Goal: Task Accomplishment & Management: Use online tool/utility

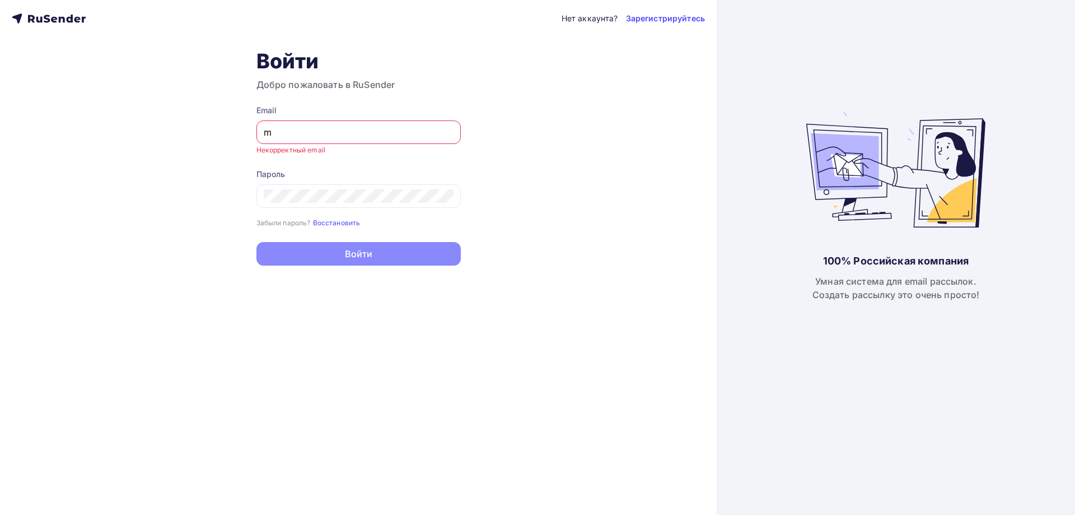
type input "[EMAIL_ADDRESS][DOMAIN_NAME]"
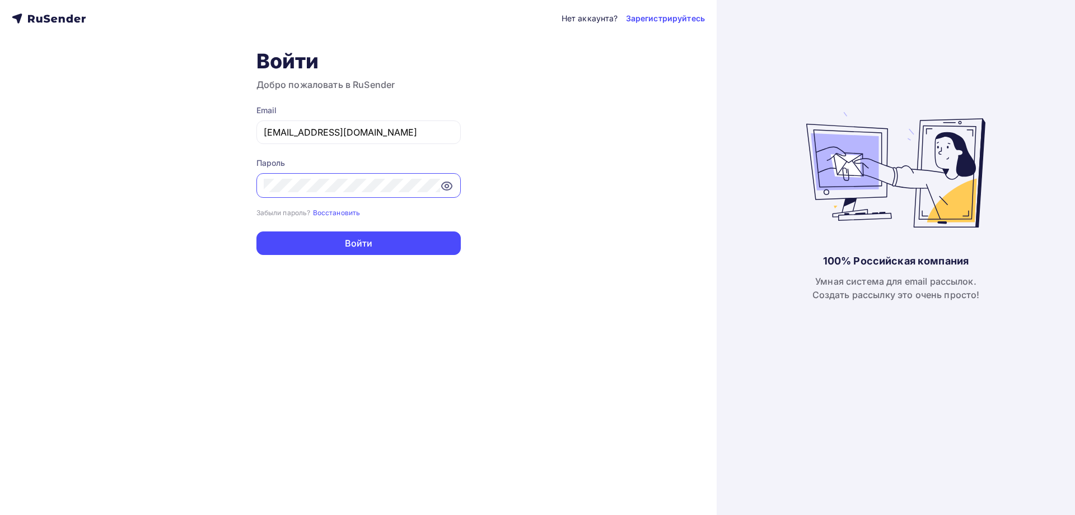
click at [256, 231] on button "Войти" at bounding box center [358, 243] width 204 height 24
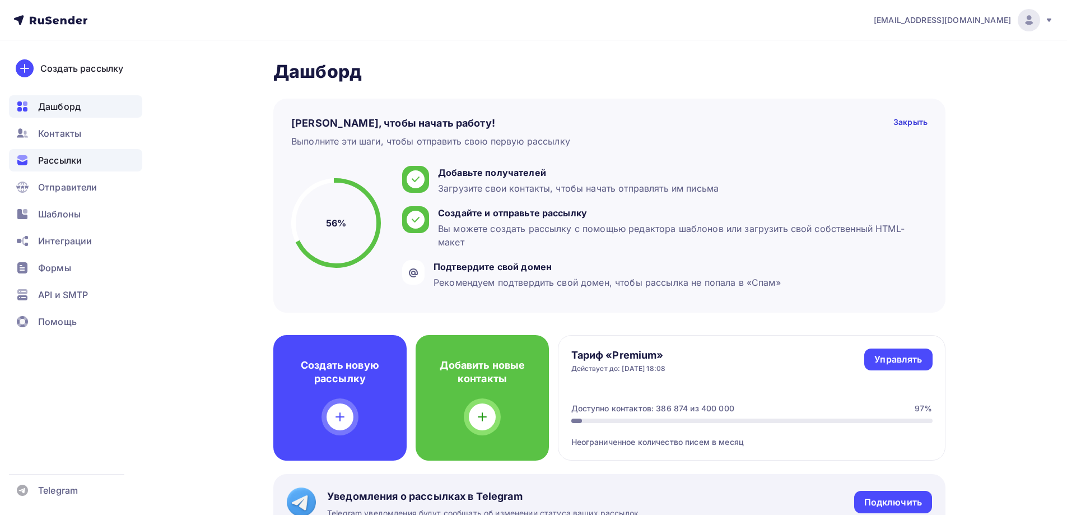
click at [60, 161] on span "Рассылки" at bounding box center [60, 159] width 44 height 13
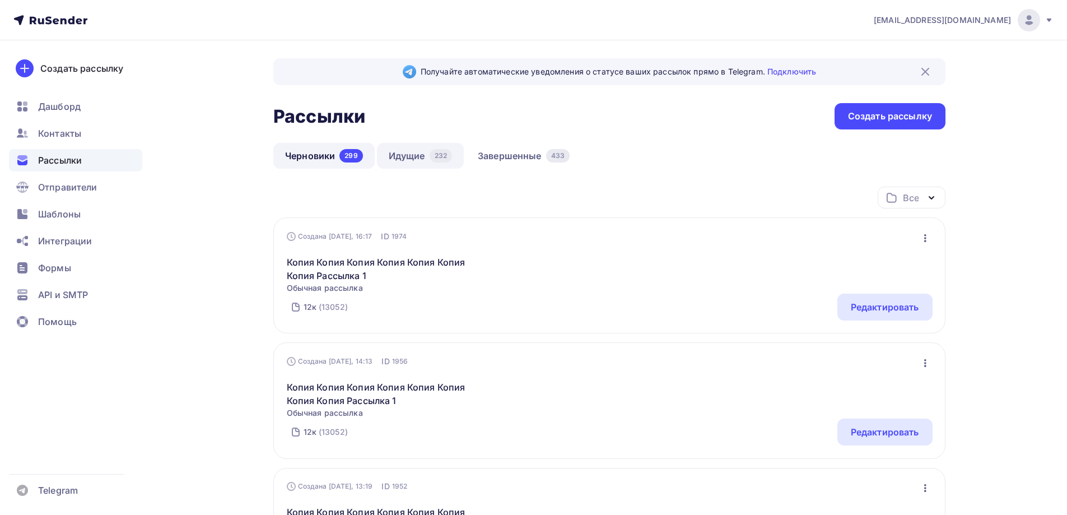
click at [386, 162] on link "Идущие 232" at bounding box center [420, 156] width 87 height 26
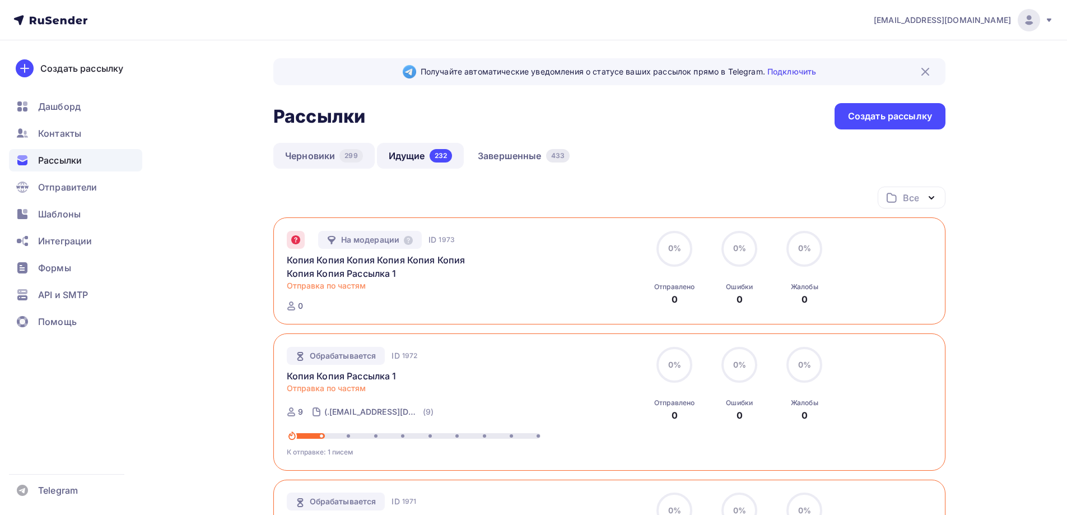
click at [338, 165] on link "Черновики 299" at bounding box center [323, 156] width 101 height 26
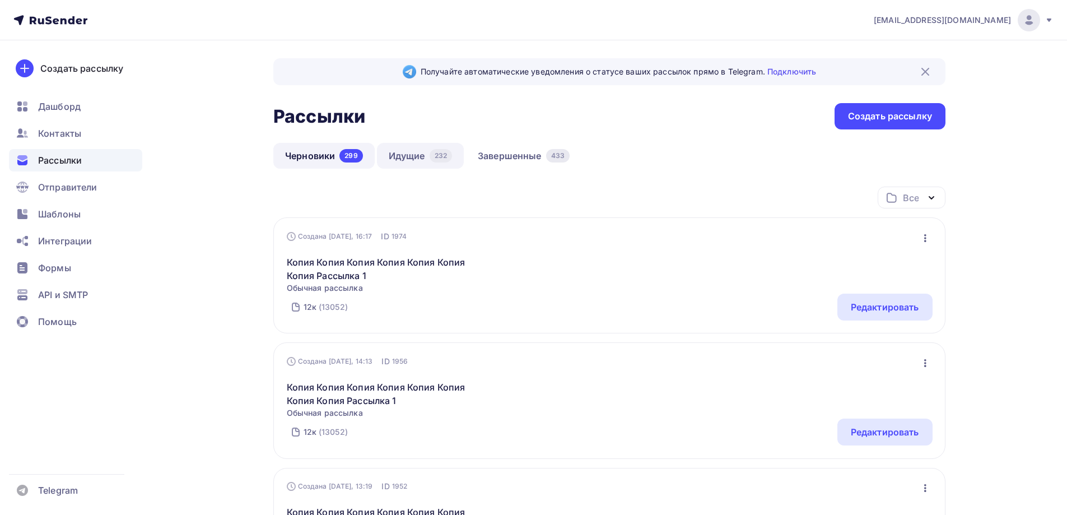
click at [393, 167] on link "Идущие 232" at bounding box center [420, 156] width 87 height 26
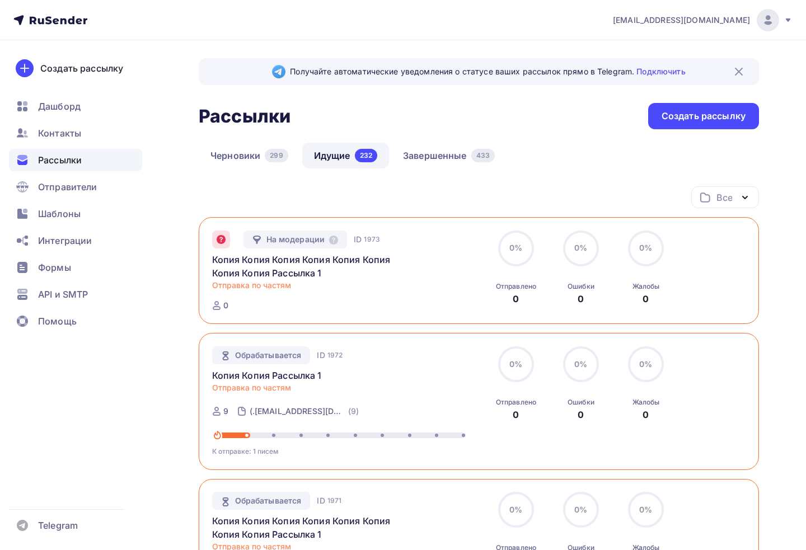
click at [251, 158] on link "Черновики 299" at bounding box center [249, 156] width 101 height 26
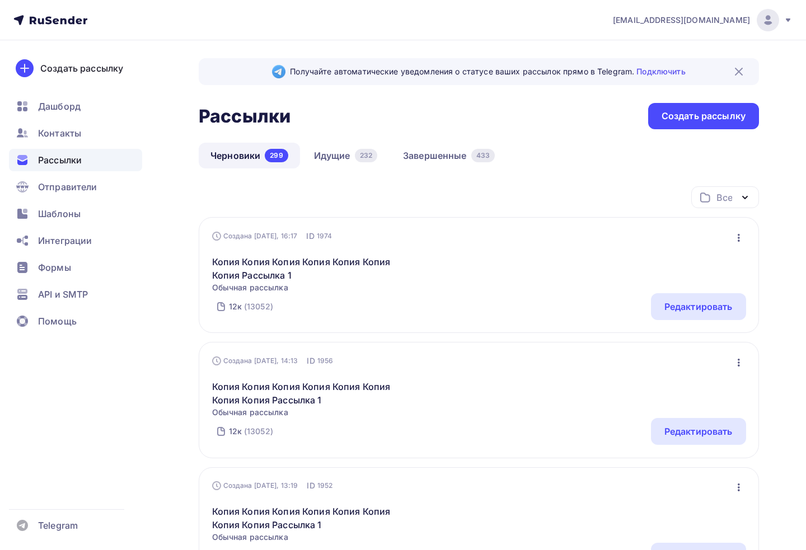
click at [700, 315] on div "Редактировать" at bounding box center [698, 306] width 95 height 27
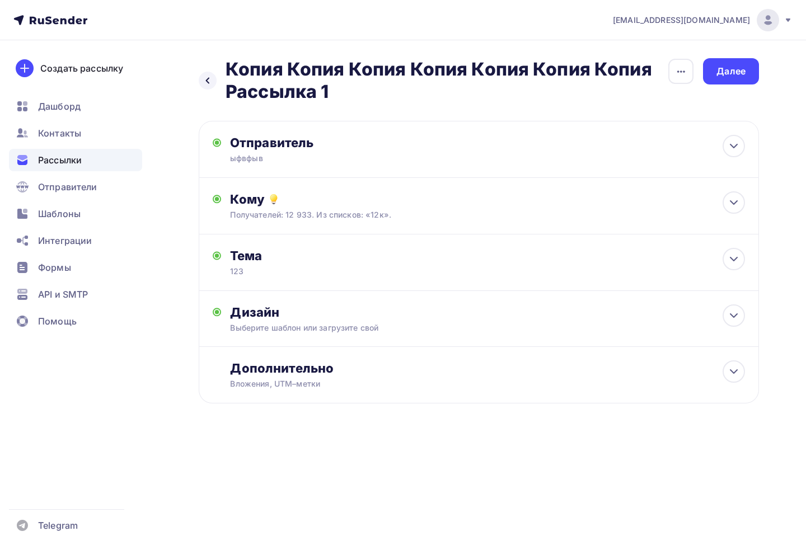
click at [412, 157] on div "ыфвфыв" at bounding box center [339, 158] width 218 height 11
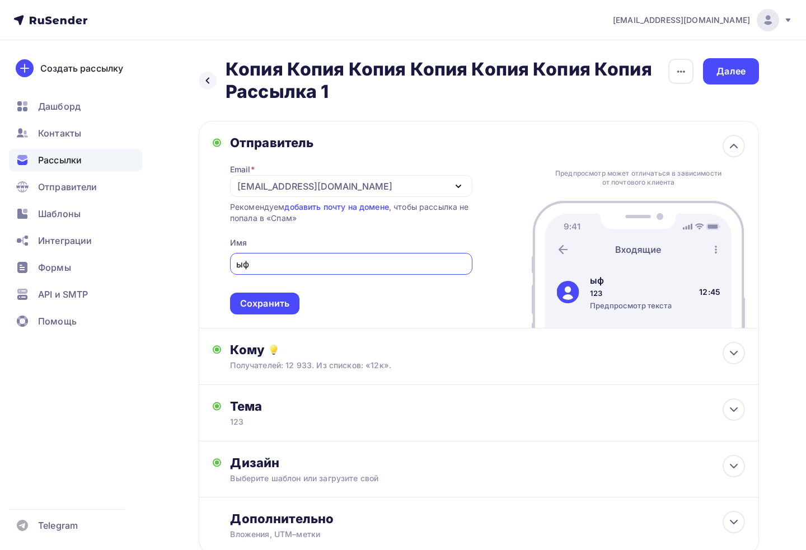
type input "ы"
click at [322, 193] on div "[EMAIL_ADDRESS][DOMAIN_NAME]" at bounding box center [351, 186] width 242 height 22
type input "Маашааа"
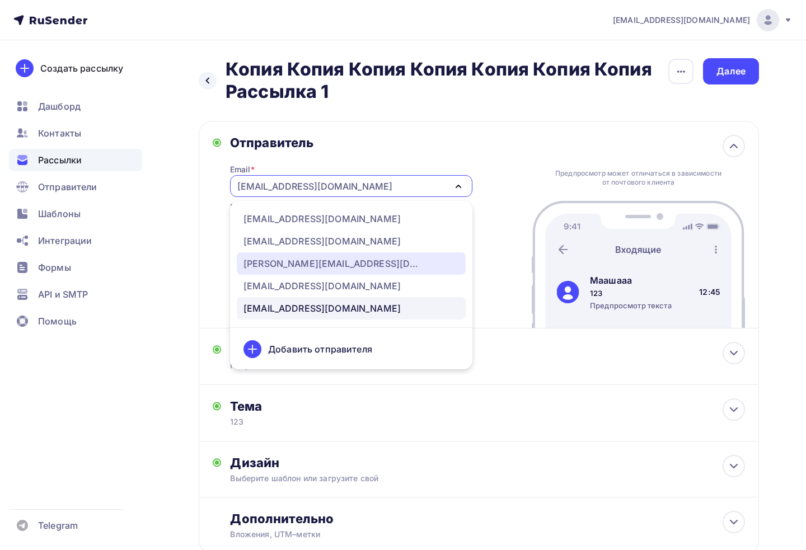
click at [319, 270] on div "[PERSON_NAME][EMAIL_ADDRESS][DOMAIN_NAME]" at bounding box center [333, 263] width 179 height 13
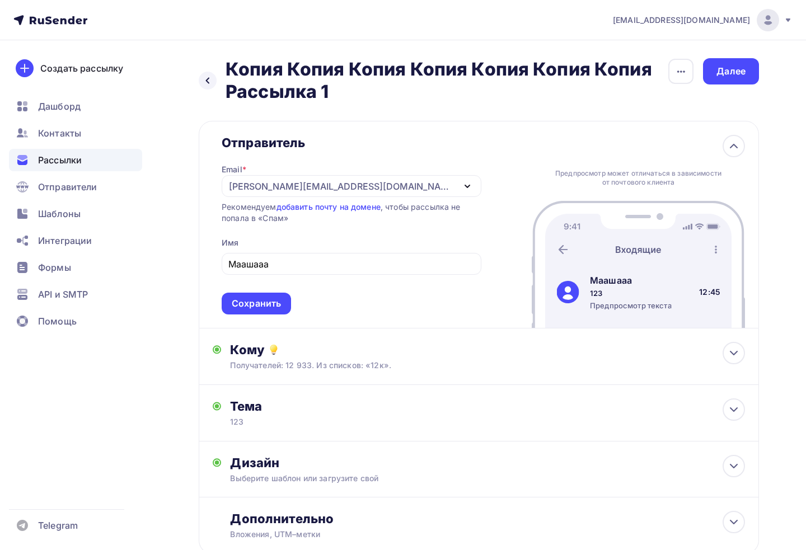
click at [278, 307] on div "Сохранить" at bounding box center [256, 303] width 49 height 13
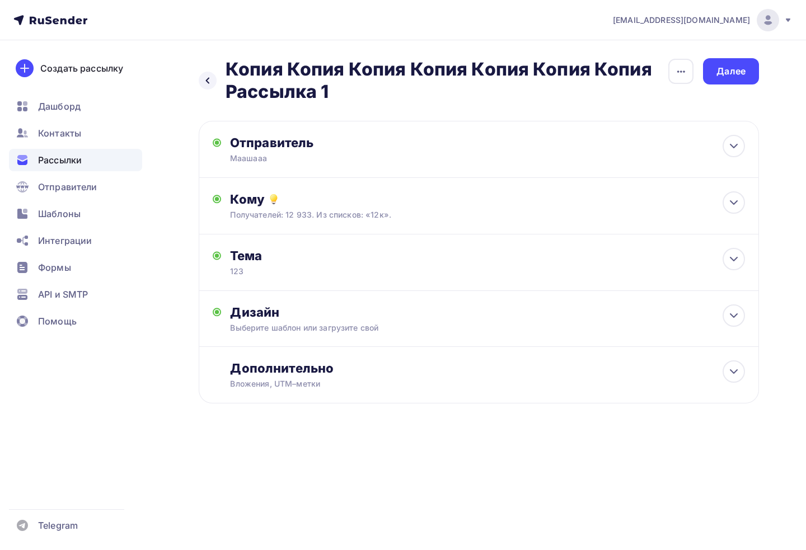
click at [725, 81] on div "Далее" at bounding box center [731, 71] width 56 height 26
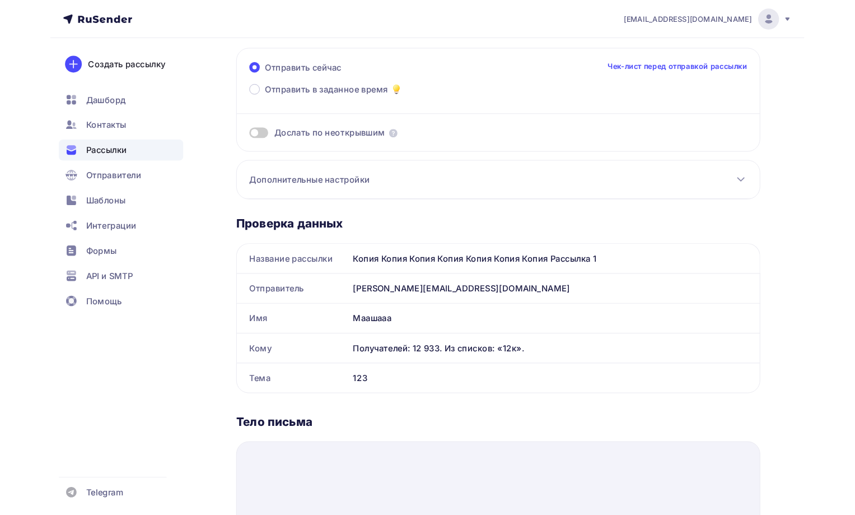
scroll to position [168, 0]
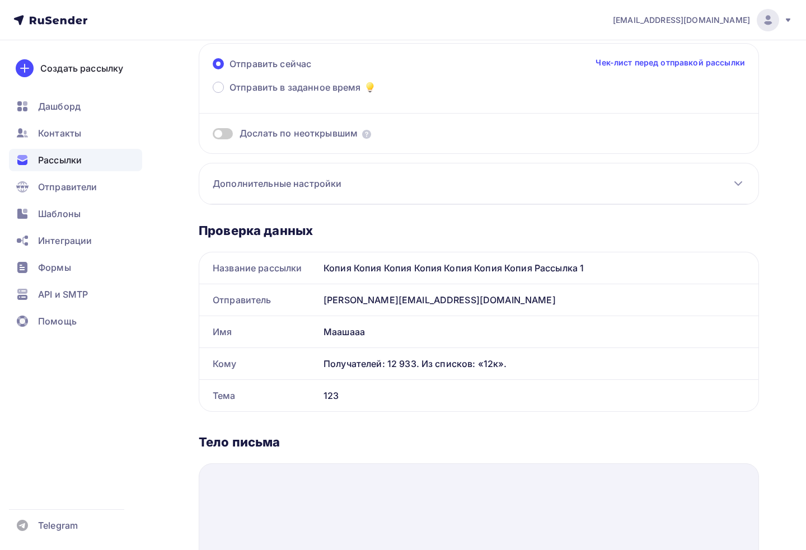
click at [248, 179] on h3 "Дополнительные настройки" at bounding box center [277, 183] width 129 height 13
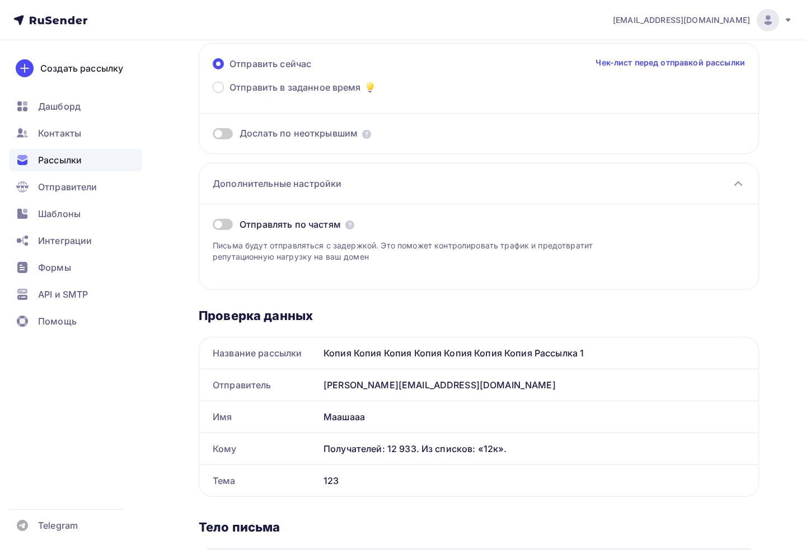
click at [230, 227] on span at bounding box center [223, 224] width 20 height 11
click at [213, 226] on input "checkbox" at bounding box center [213, 226] width 0 height 0
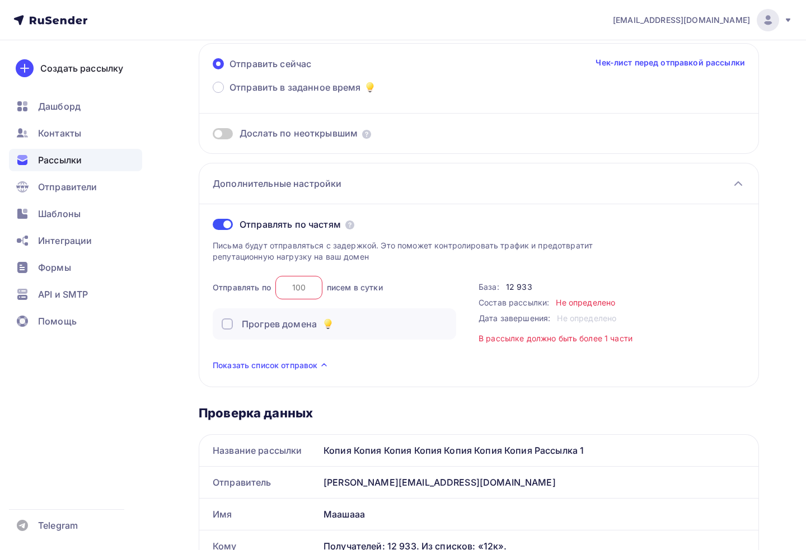
click at [330, 323] on icon at bounding box center [328, 323] width 6 height 6
click at [329, 322] on icon at bounding box center [328, 323] width 6 height 6
click at [329, 326] on icon at bounding box center [327, 326] width 5 height 2
click at [325, 325] on icon at bounding box center [328, 323] width 7 height 8
click at [328, 325] on icon at bounding box center [328, 323] width 6 height 6
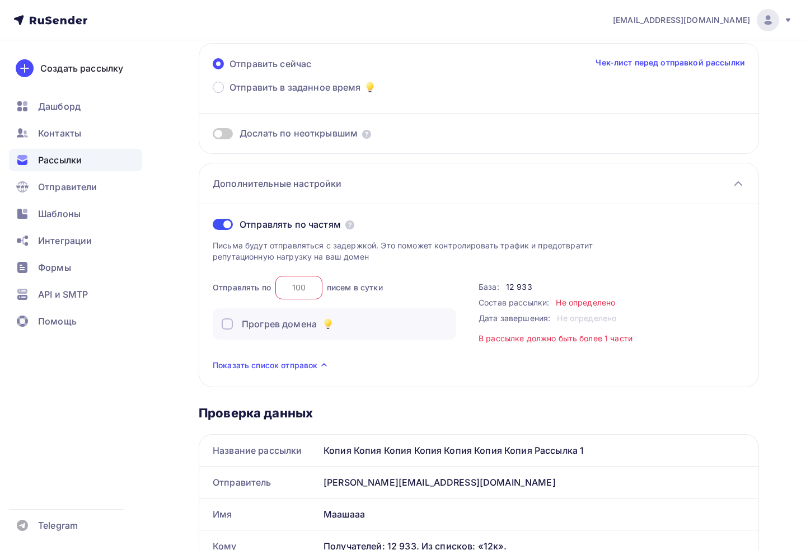
click at [328, 325] on icon at bounding box center [328, 323] width 6 height 6
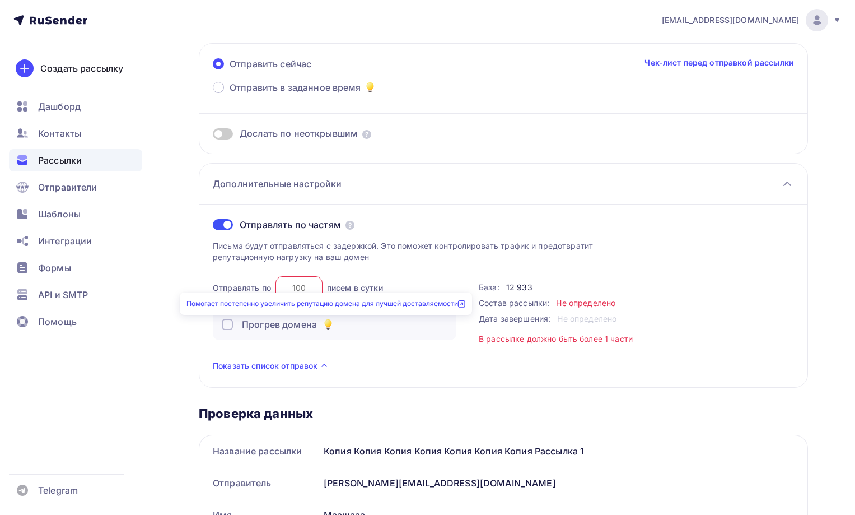
click at [329, 326] on icon at bounding box center [327, 326] width 5 height 2
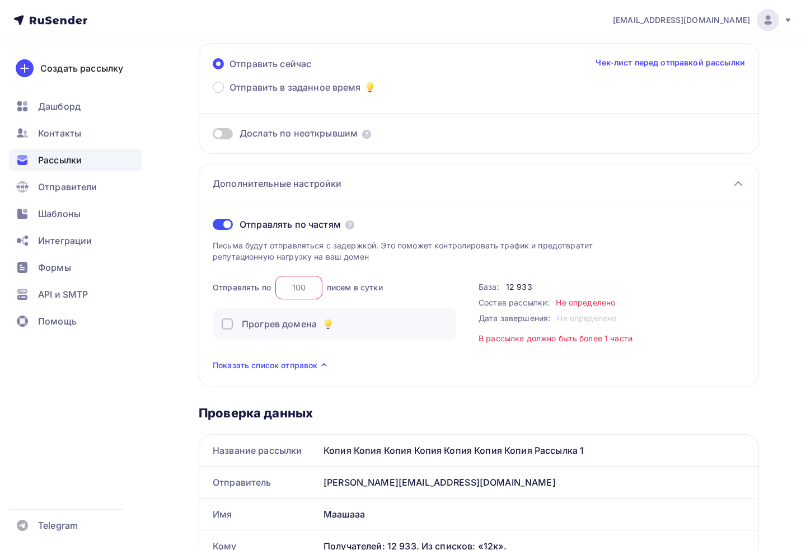
click at [328, 325] on icon at bounding box center [328, 323] width 6 height 6
click at [330, 305] on link "Помогает постепенно увеличить репутацию домена для лучшей доставляемости" at bounding box center [325, 303] width 279 height 8
click at [287, 304] on link "Помогает постепенно увеличить репутацию домена для лучшей доставляемости" at bounding box center [325, 303] width 279 height 8
click at [465, 305] on icon at bounding box center [461, 303] width 7 height 7
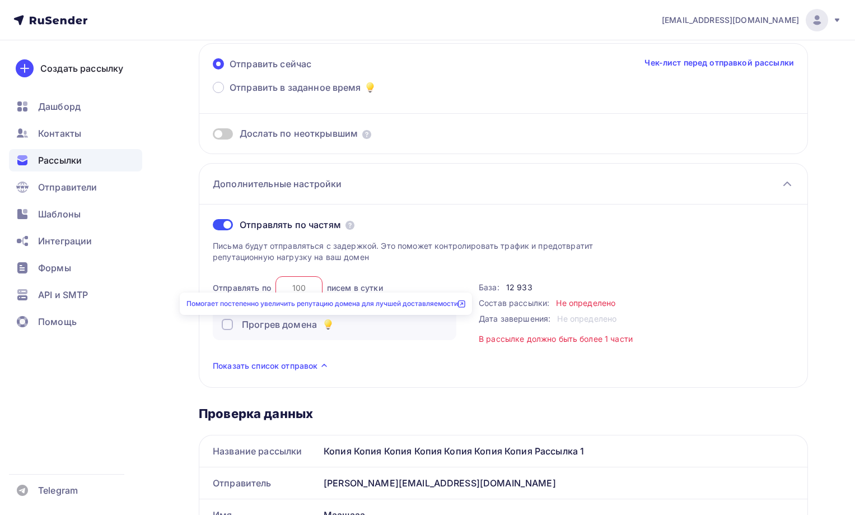
click at [361, 302] on link "Помогает постепенно увеличить репутацию домена для лучшей доставляемости" at bounding box center [325, 303] width 279 height 8
click at [780, 187] on div "Дополнительные настройки" at bounding box center [503, 184] width 608 height 41
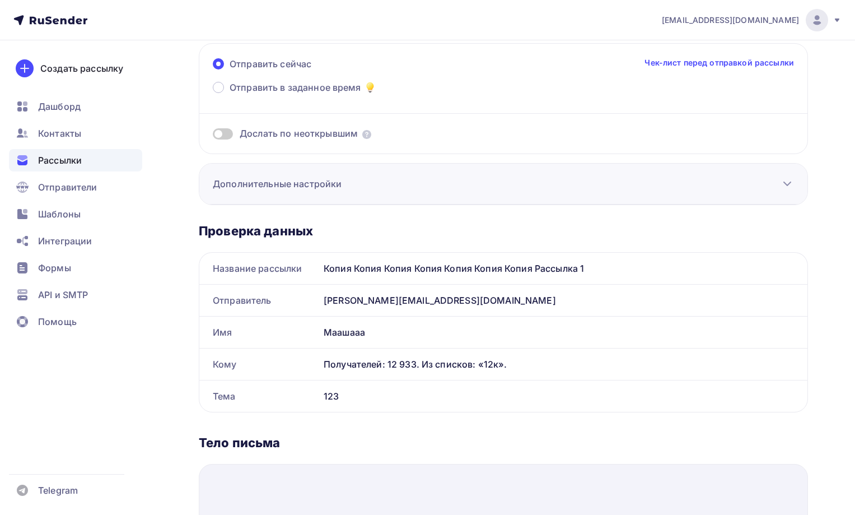
click at [780, 187] on div "Дополнительные настройки" at bounding box center [503, 184] width 608 height 41
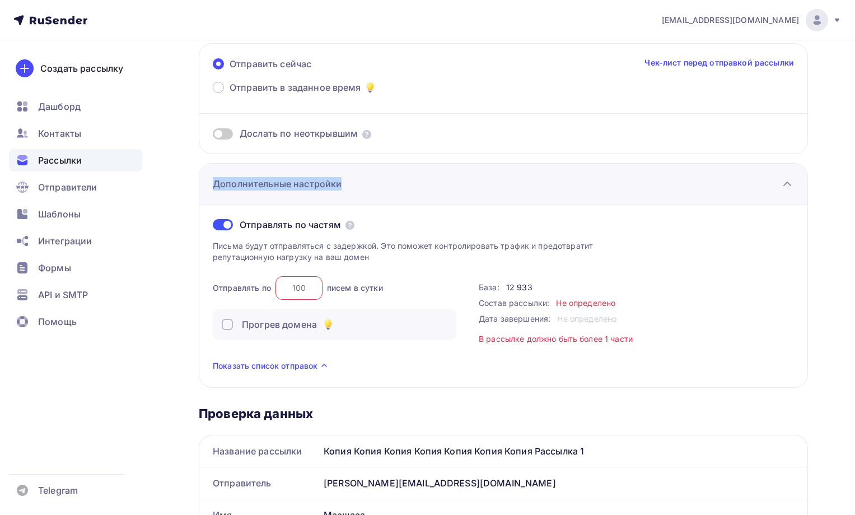
click at [780, 187] on div "Дополнительные настройки" at bounding box center [503, 184] width 608 height 41
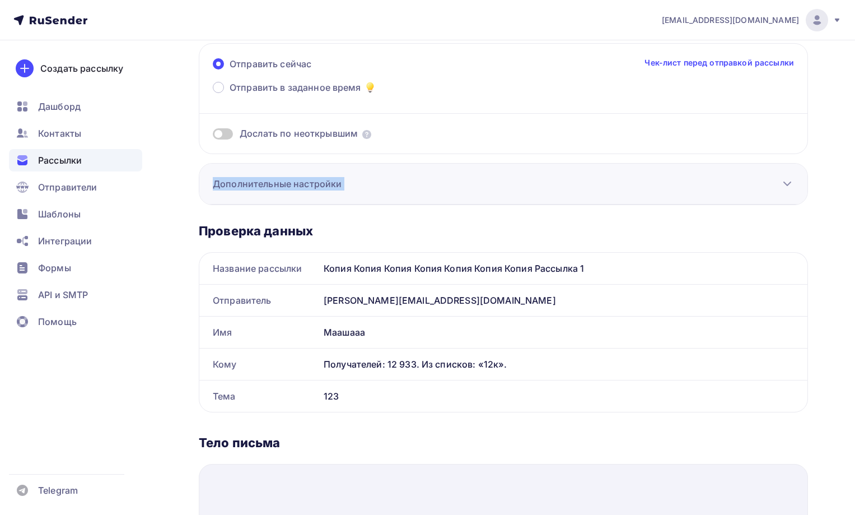
click at [780, 187] on div "Дополнительные настройки" at bounding box center [503, 184] width 608 height 41
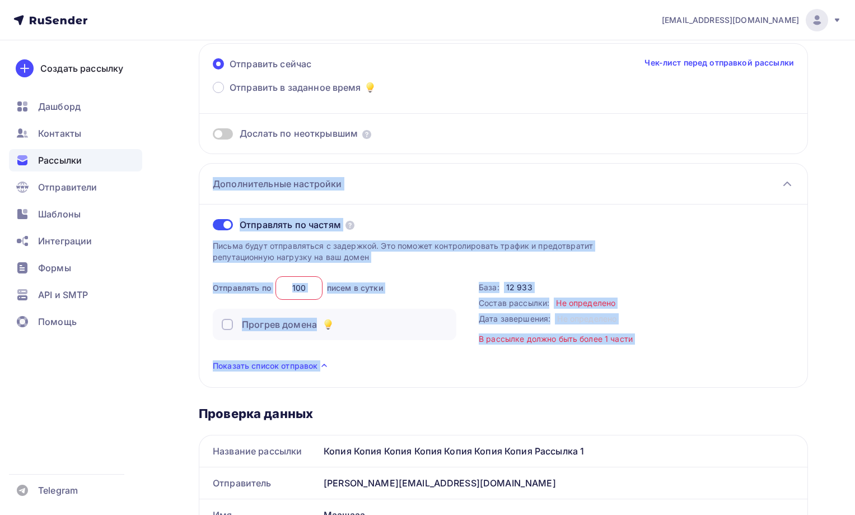
click at [333, 364] on div "Показать список отправок" at bounding box center [503, 365] width 581 height 13
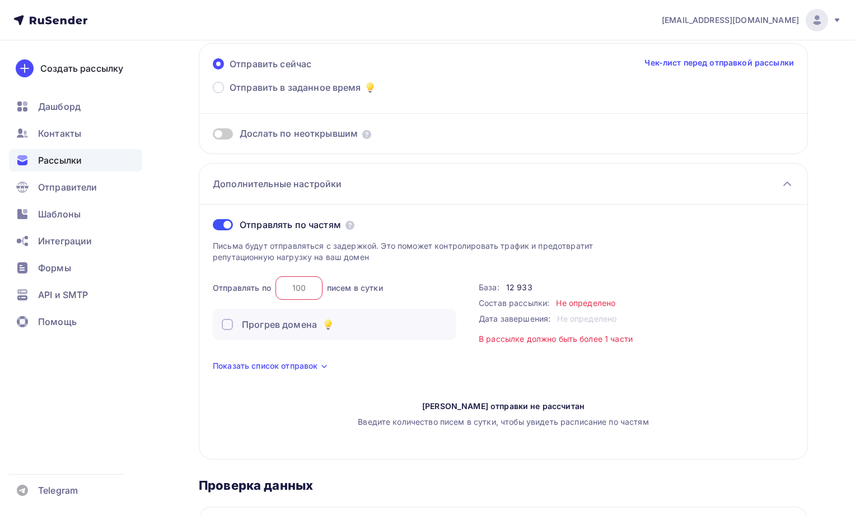
click at [333, 364] on div "Показать список отправок" at bounding box center [503, 365] width 581 height 13
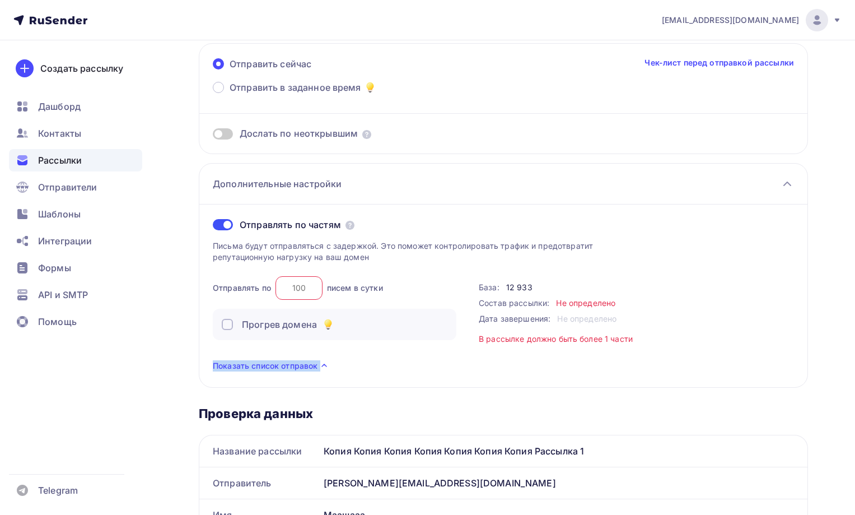
click at [333, 364] on div "Показать список отправок" at bounding box center [503, 365] width 581 height 13
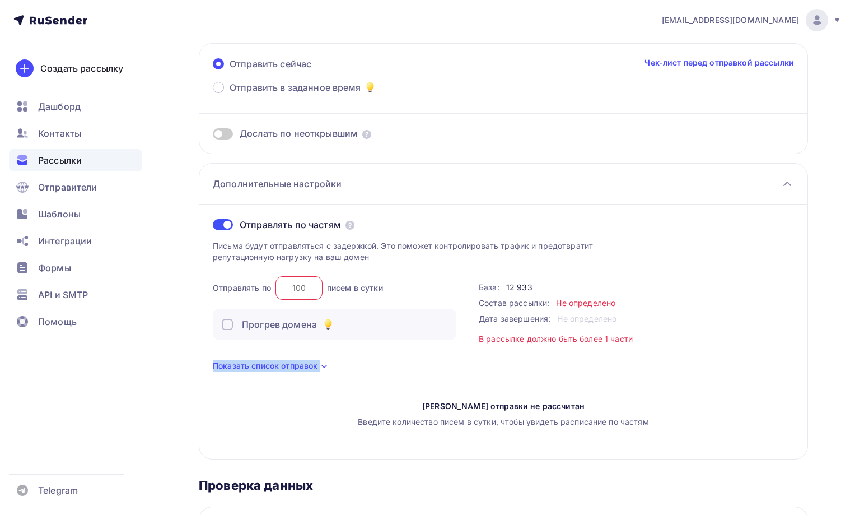
click at [333, 364] on div "Показать список отправок" at bounding box center [503, 365] width 581 height 13
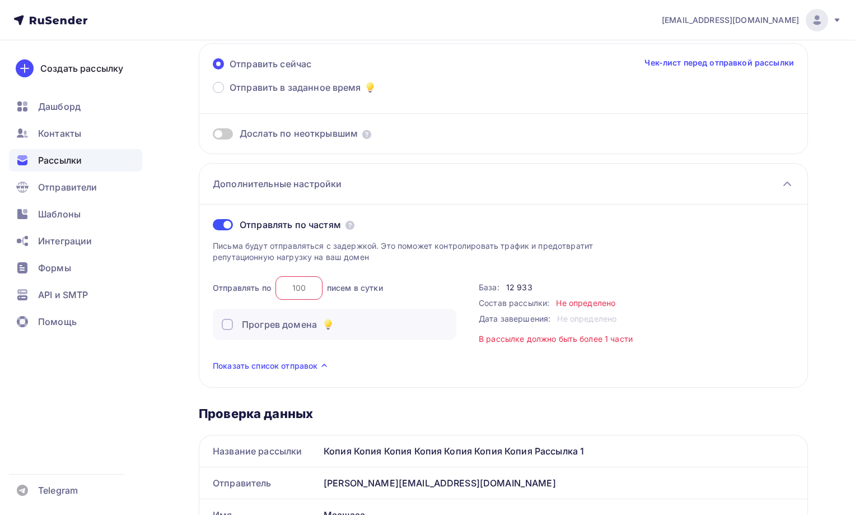
click at [348, 371] on div "Показать список отправок" at bounding box center [503, 365] width 581 height 13
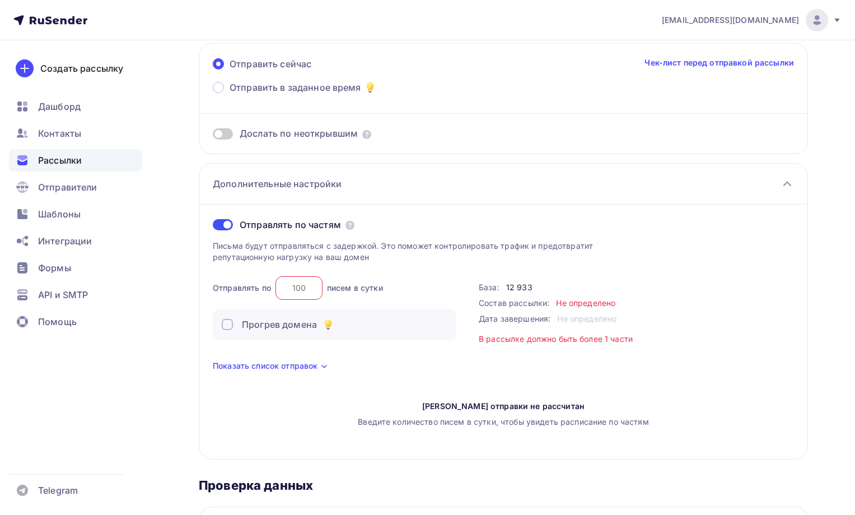
click at [81, 162] on span "Рассылки" at bounding box center [60, 159] width 44 height 13
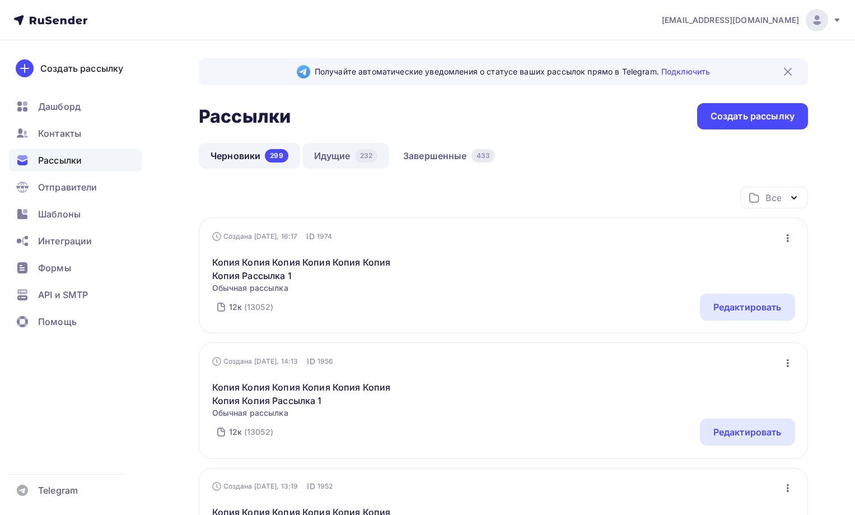
click at [338, 158] on link "Идущие 232" at bounding box center [345, 156] width 87 height 26
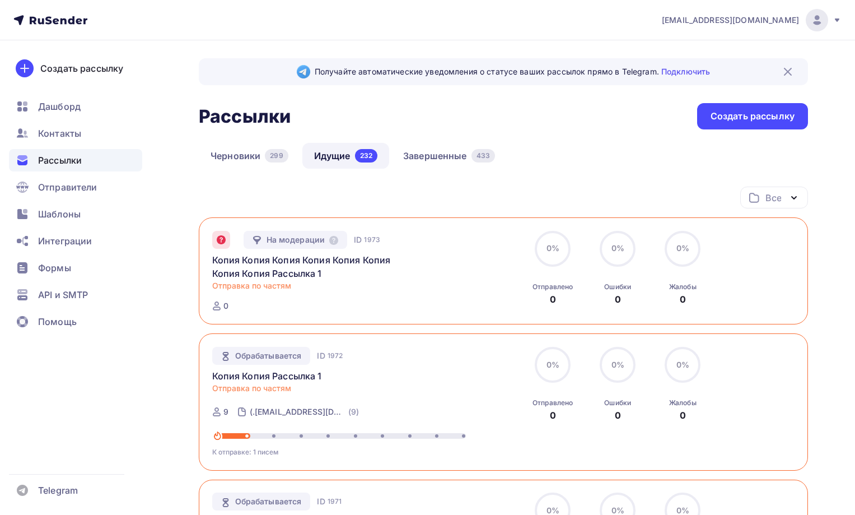
drag, startPoint x: 404, startPoint y: 382, endPoint x: 356, endPoint y: 210, distance: 178.9
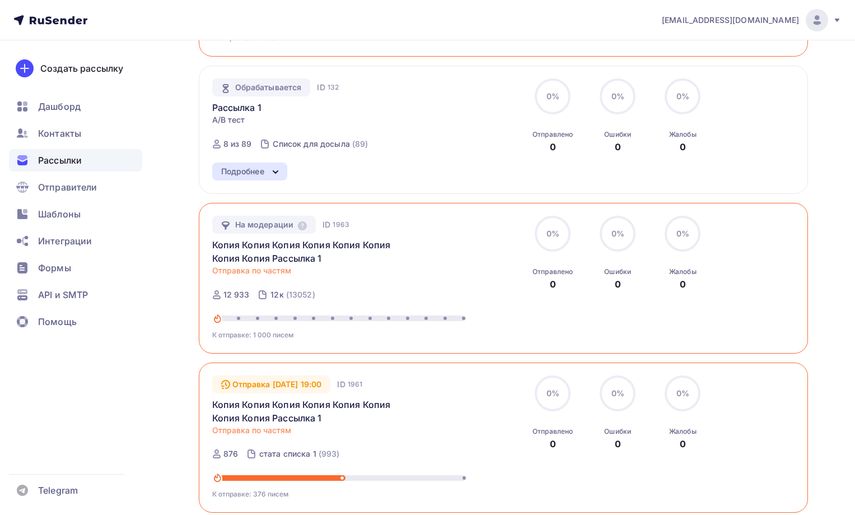
scroll to position [1284, 0]
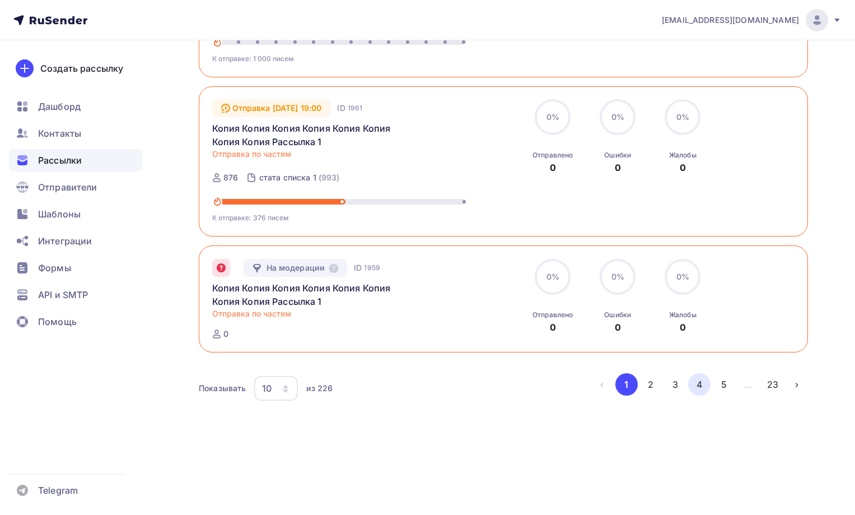
click at [701, 390] on button "4" at bounding box center [699, 384] width 22 height 22
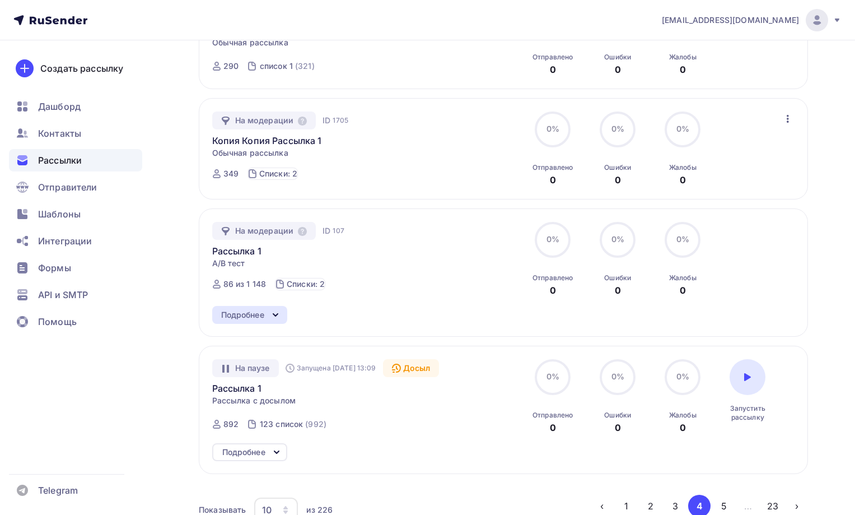
scroll to position [1040, 0]
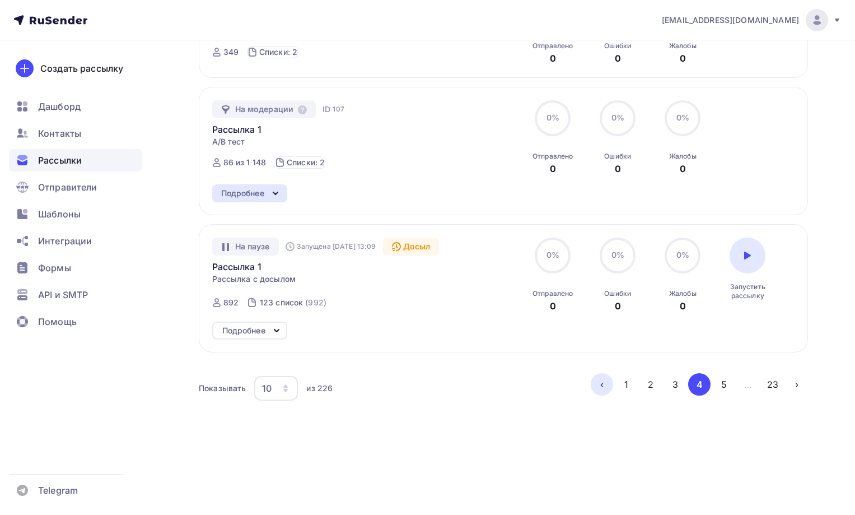
click at [598, 384] on button "‹" at bounding box center [602, 384] width 22 height 22
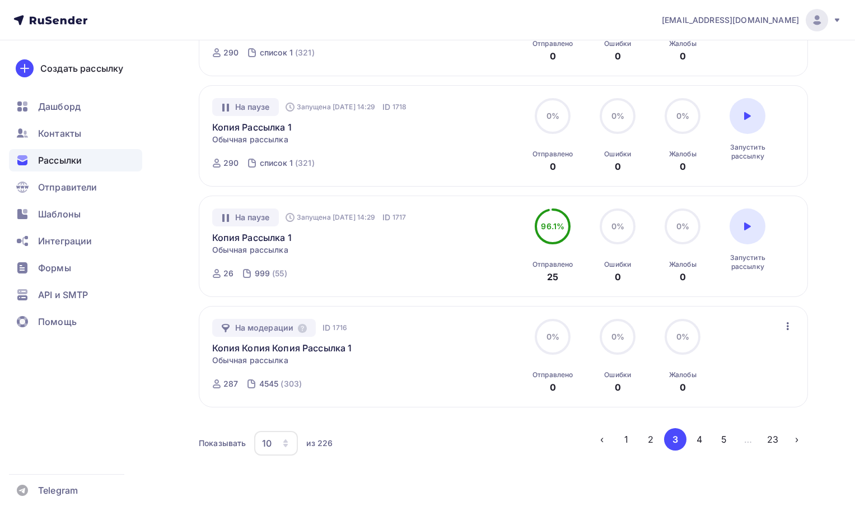
scroll to position [1011, 0]
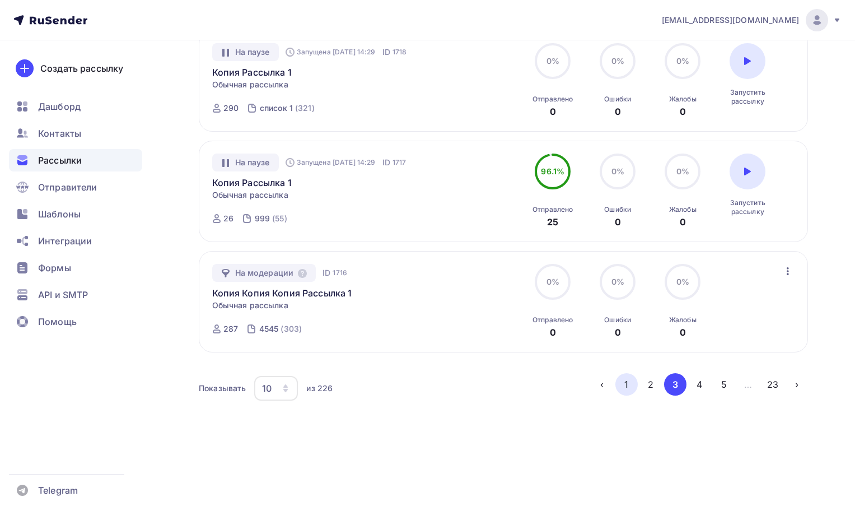
click at [627, 381] on button "1" at bounding box center [626, 384] width 22 height 22
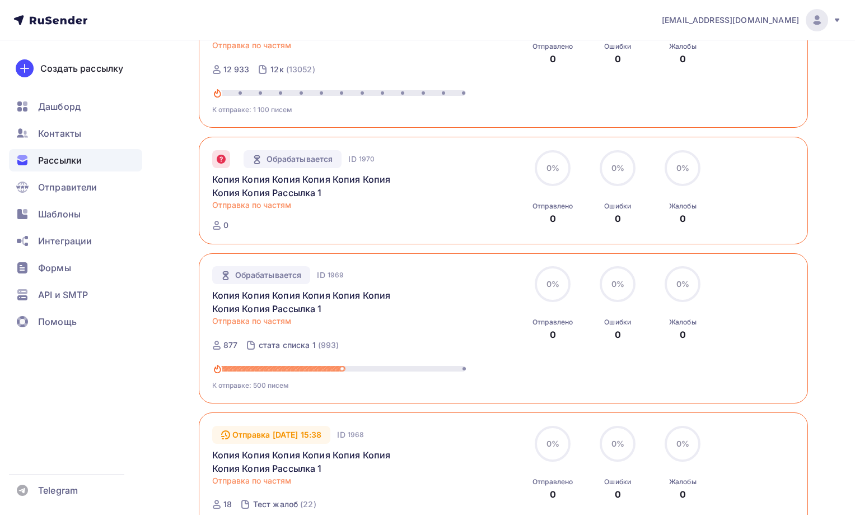
scroll to position [728, 0]
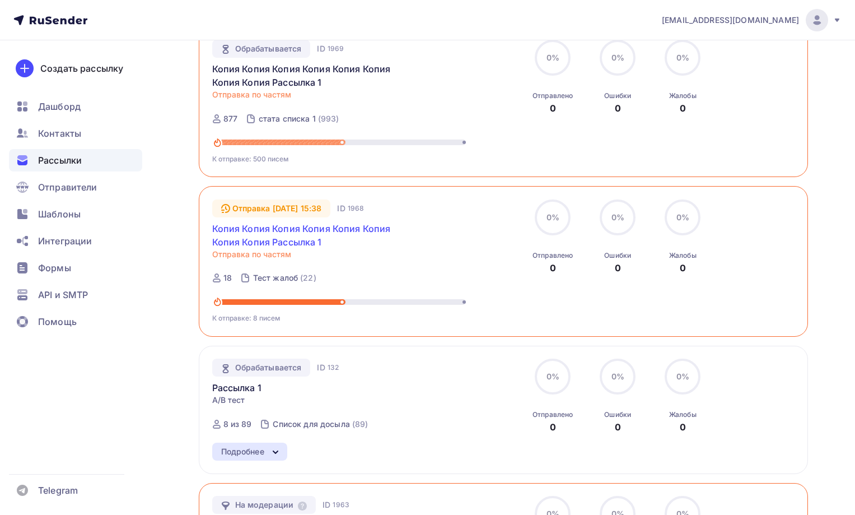
click at [248, 230] on link "Копия Копия Копия Копия Копия Копия Копия Копия Рассылка 1" at bounding box center [308, 235] width 192 height 27
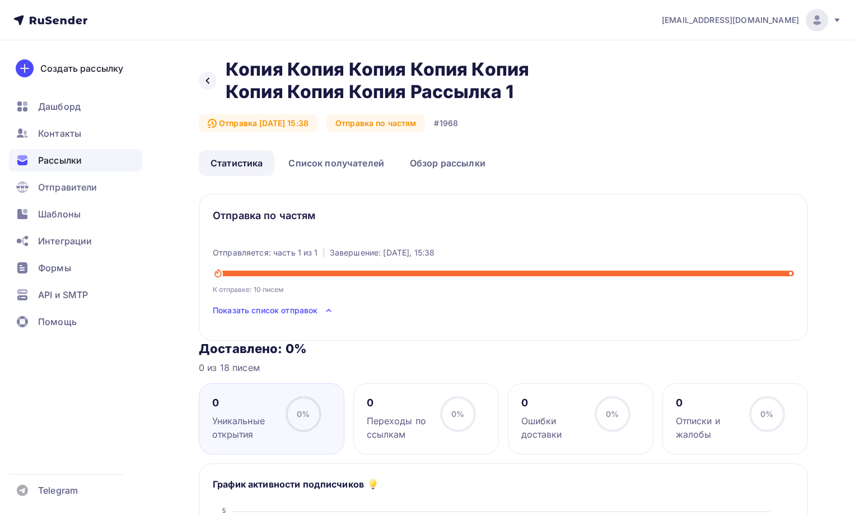
click at [372, 123] on div "Отправка по частям" at bounding box center [375, 123] width 99 height 18
drag, startPoint x: 363, startPoint y: 123, endPoint x: 463, endPoint y: 120, distance: 99.2
click at [458, 120] on div "Отправка [DATE] 15:38 Отправка по частям #1968" at bounding box center [328, 123] width 259 height 18
click at [533, 134] on div "Назад Копия Копия Копия Копия Копия Копия Копия Копия Рассылка 1 Копия Копия Ко…" at bounding box center [503, 104] width 609 height 92
click at [290, 310] on span "Показать список отправок" at bounding box center [265, 310] width 105 height 11
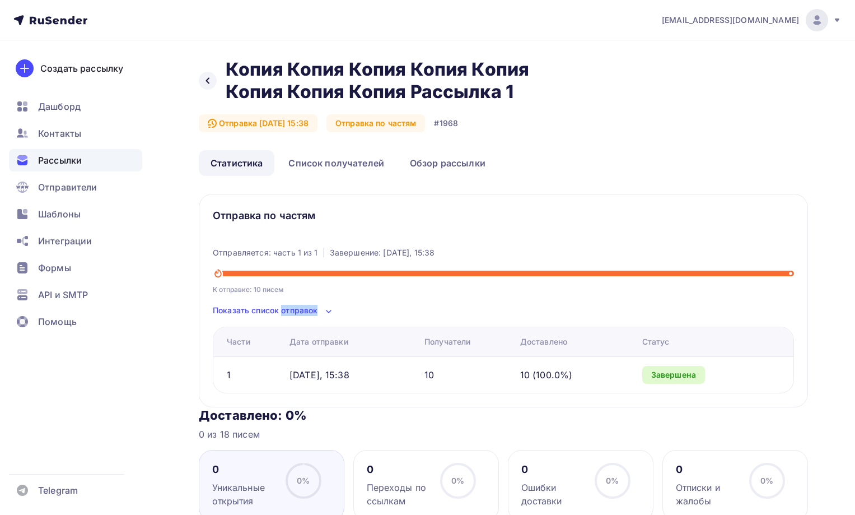
click at [290, 310] on span "Показать список отправок" at bounding box center [265, 310] width 105 height 11
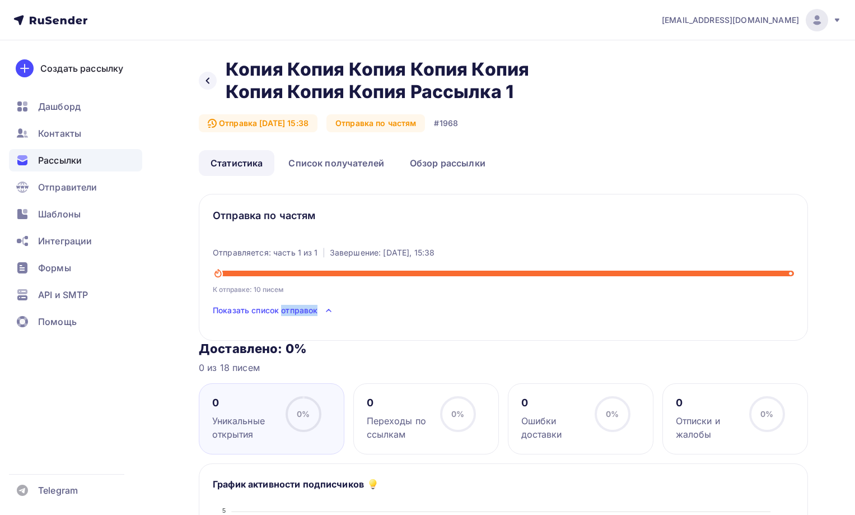
click at [318, 311] on span "Показать список отправок" at bounding box center [265, 310] width 105 height 11
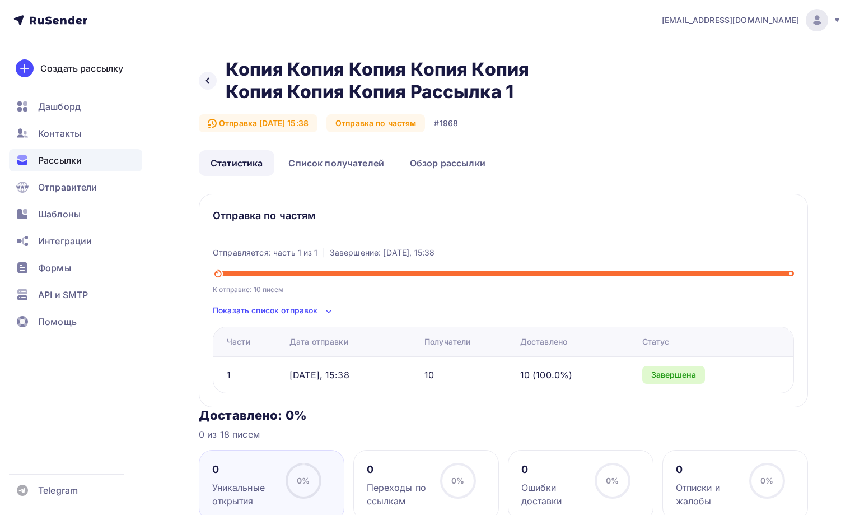
click at [318, 311] on span "Показать список отправок" at bounding box center [265, 310] width 105 height 11
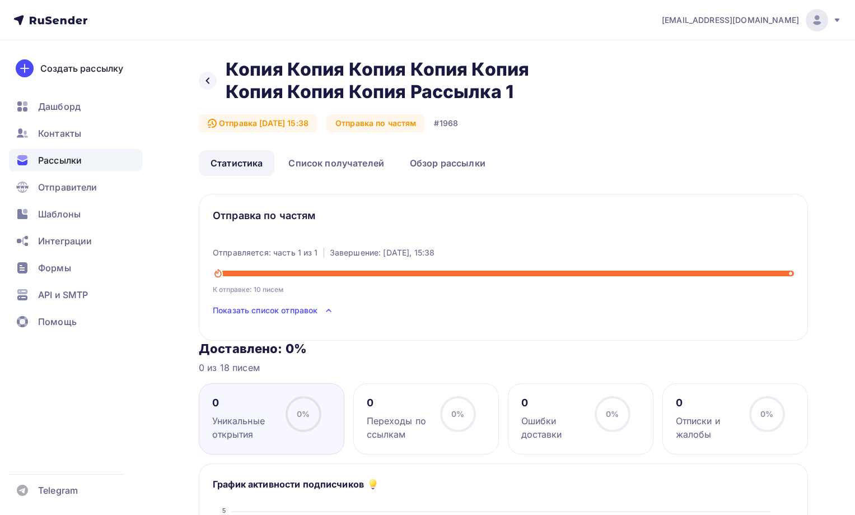
click at [318, 311] on span "Показать список отправок" at bounding box center [265, 310] width 105 height 11
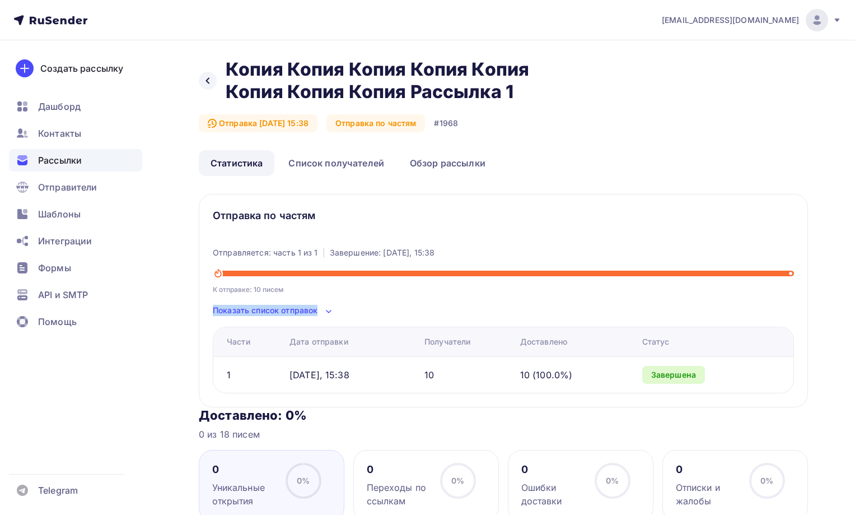
click at [318, 311] on span "Показать список отправок" at bounding box center [265, 310] width 105 height 11
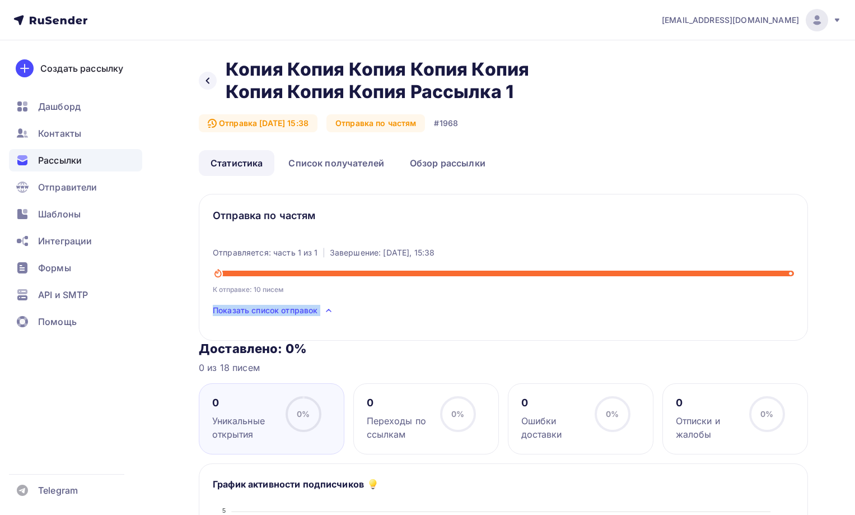
click at [320, 312] on div "Показать список отправок" at bounding box center [503, 310] width 581 height 13
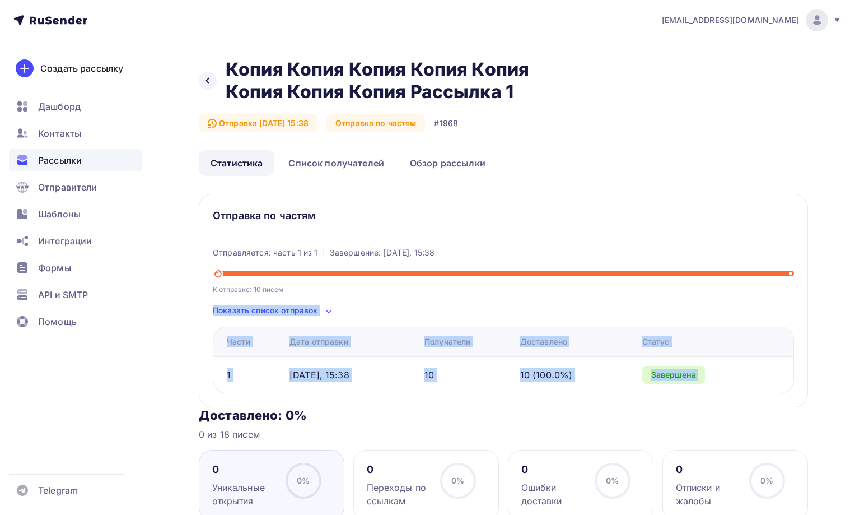
click at [366, 306] on div "Показать список отправок" at bounding box center [503, 310] width 581 height 13
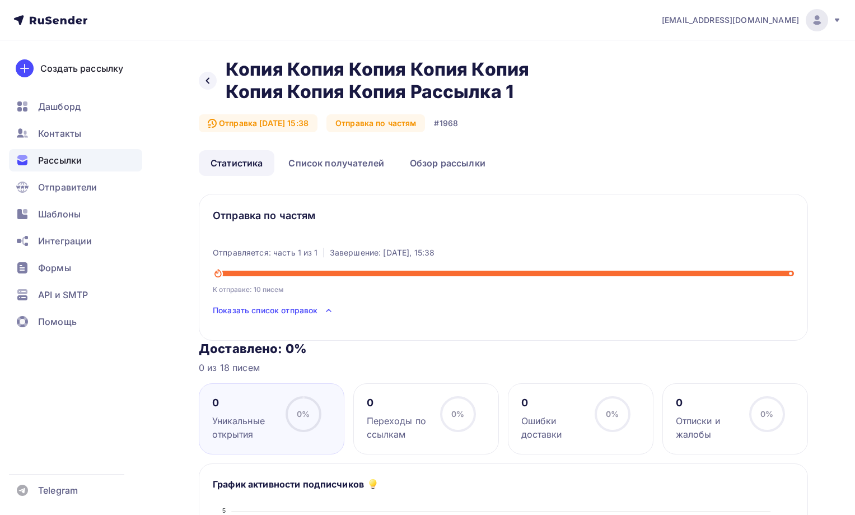
click at [337, 307] on div "Показать список отправок" at bounding box center [503, 310] width 581 height 13
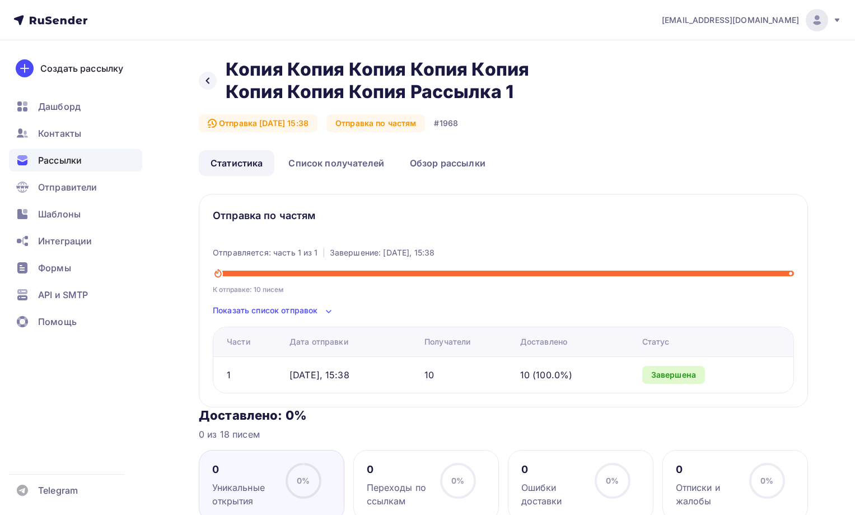
click at [338, 310] on div "Показать список отправок" at bounding box center [503, 310] width 581 height 13
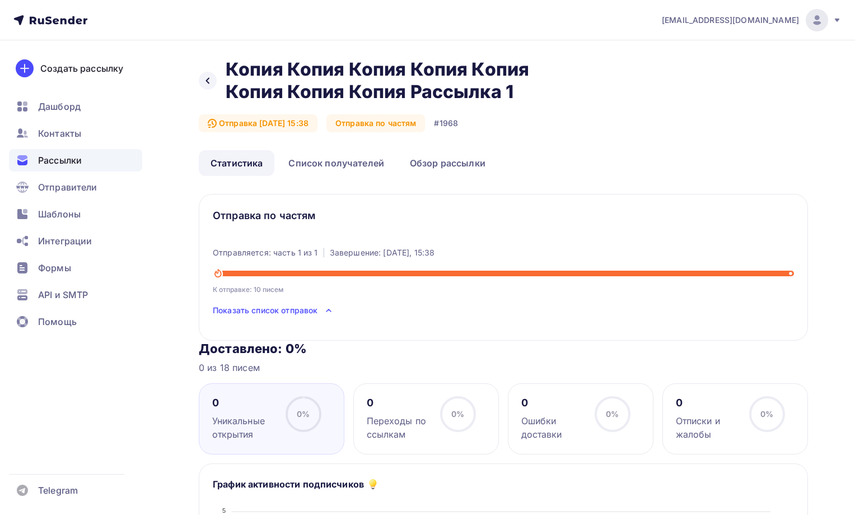
click at [338, 309] on div "Показать список отправок" at bounding box center [503, 310] width 581 height 13
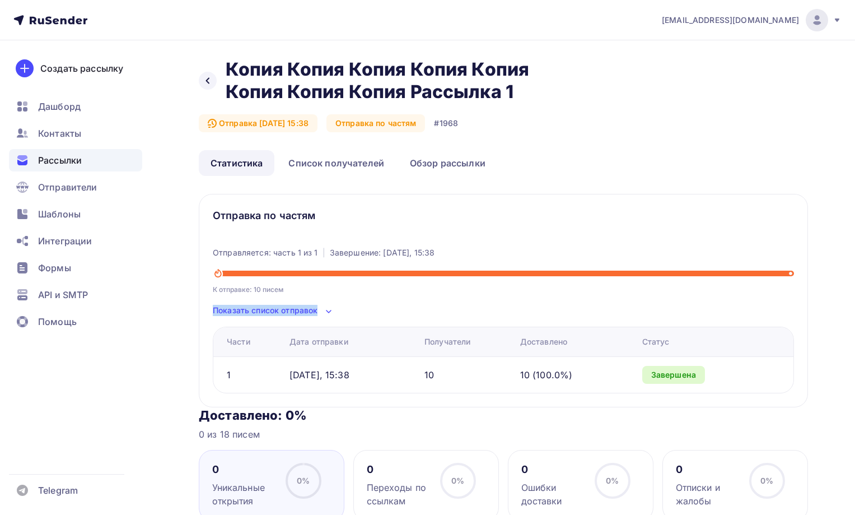
click at [338, 309] on div "Показать список отправок" at bounding box center [503, 310] width 581 height 13
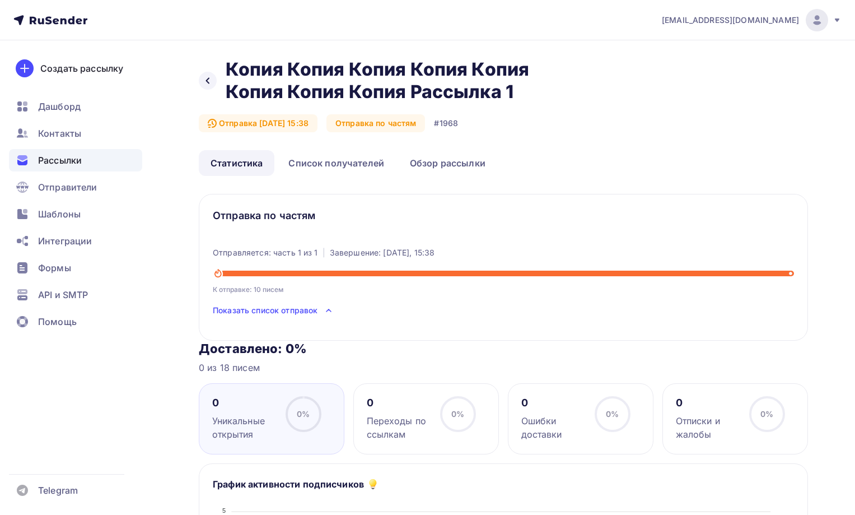
click at [328, 308] on icon at bounding box center [328, 310] width 13 height 13
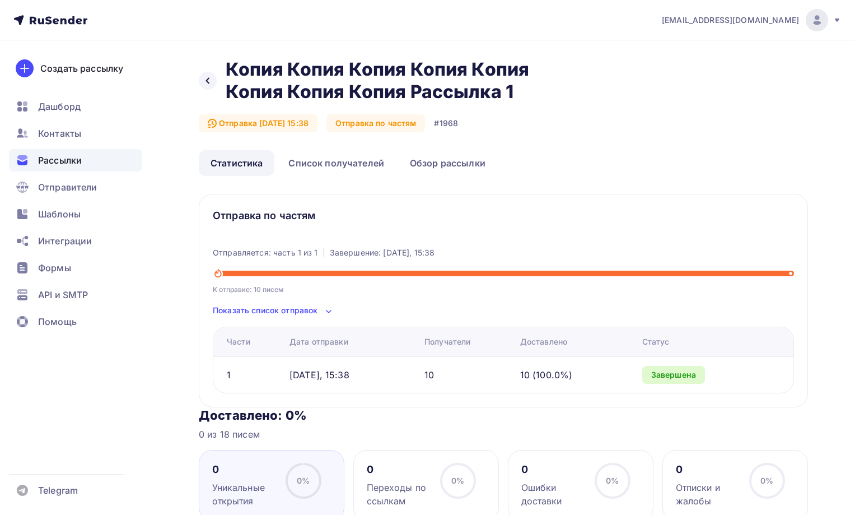
click at [511, 220] on h3 "Отправка по частям" at bounding box center [503, 216] width 581 height 16
click at [424, 166] on link "Обзор рассылки" at bounding box center [447, 163] width 99 height 26
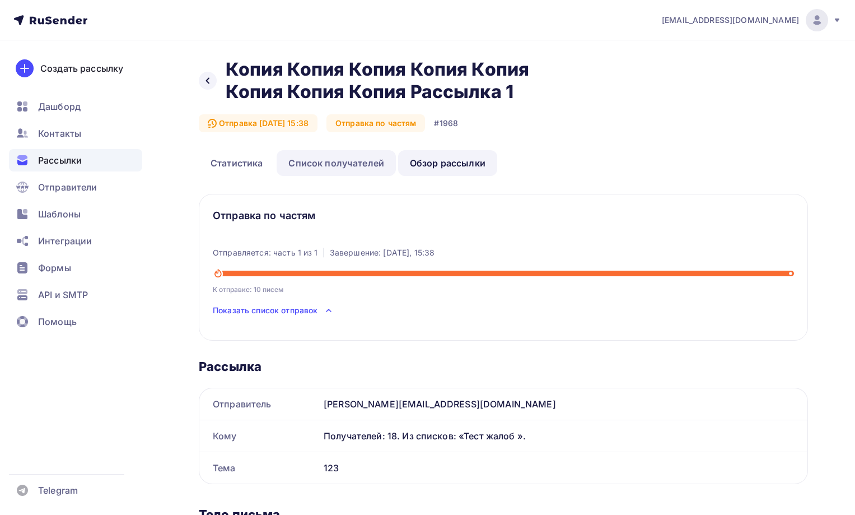
click at [365, 166] on link "Список получателей" at bounding box center [336, 163] width 119 height 26
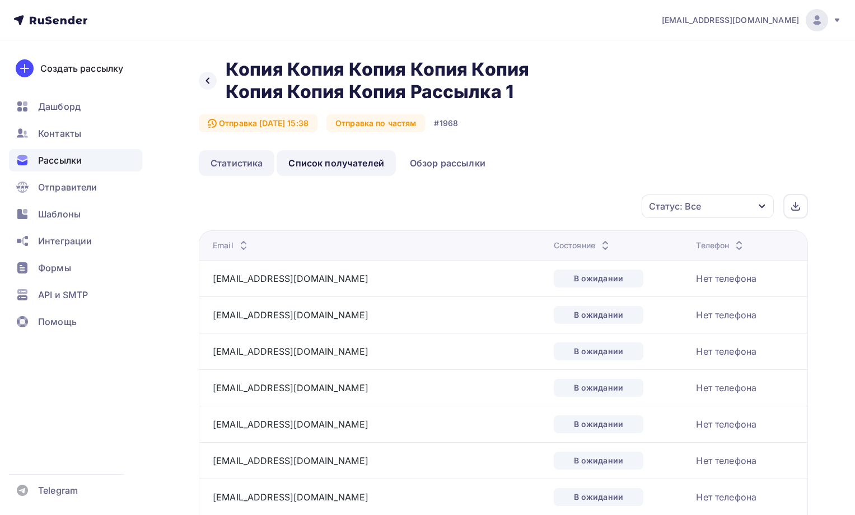
click at [256, 169] on link "Статистика" at bounding box center [237, 163] width 76 height 26
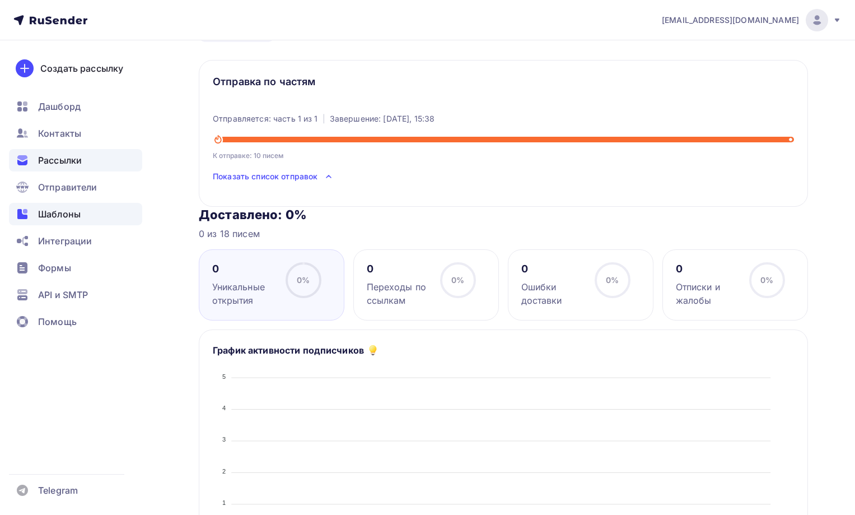
scroll to position [168, 0]
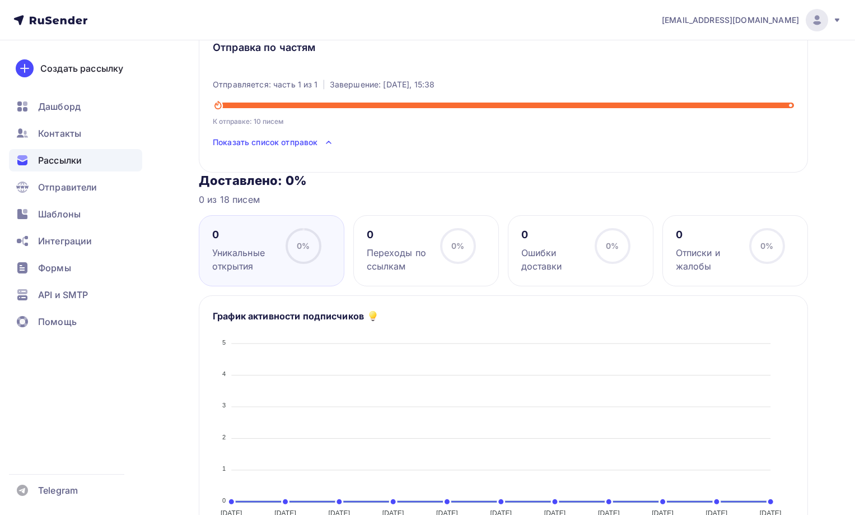
click at [103, 162] on div "Рассылки" at bounding box center [75, 160] width 133 height 22
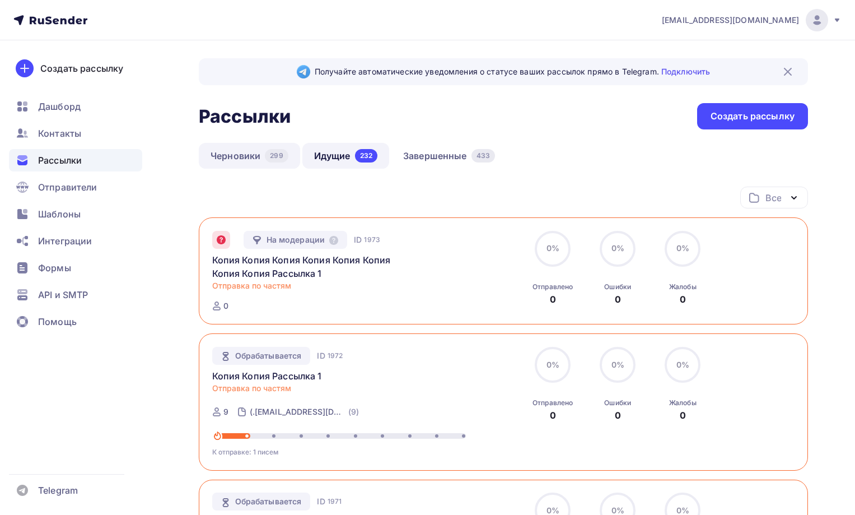
click at [274, 162] on link "Черновики 299" at bounding box center [249, 156] width 101 height 26
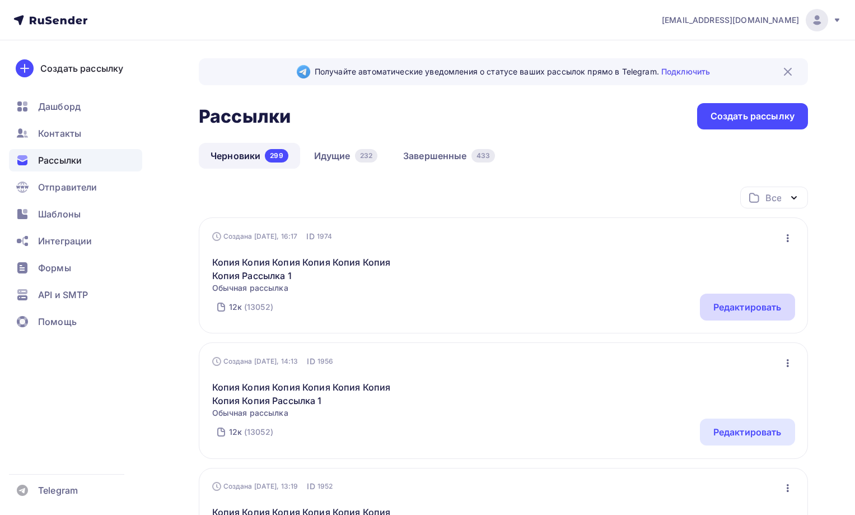
click at [729, 312] on div "Редактировать" at bounding box center [747, 306] width 68 height 13
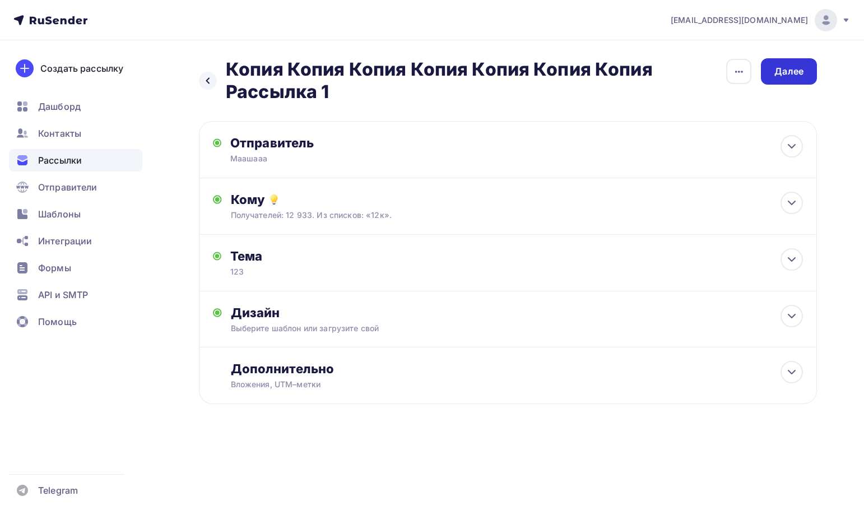
click at [771, 82] on div "Далее" at bounding box center [788, 71] width 56 height 26
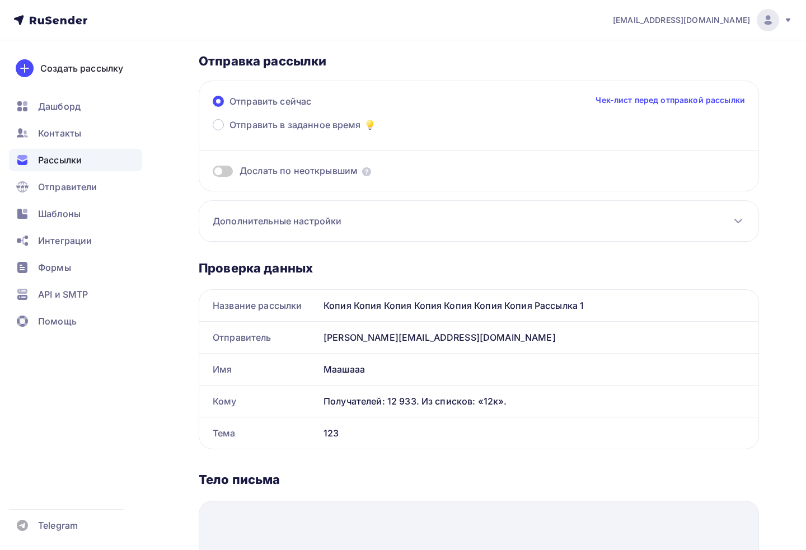
scroll to position [168, 0]
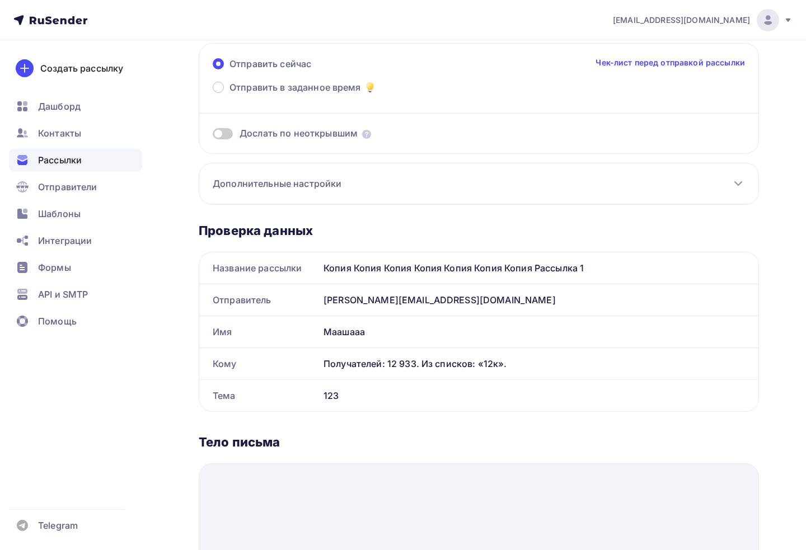
click at [293, 189] on h3 "Дополнительные настройки" at bounding box center [277, 183] width 129 height 13
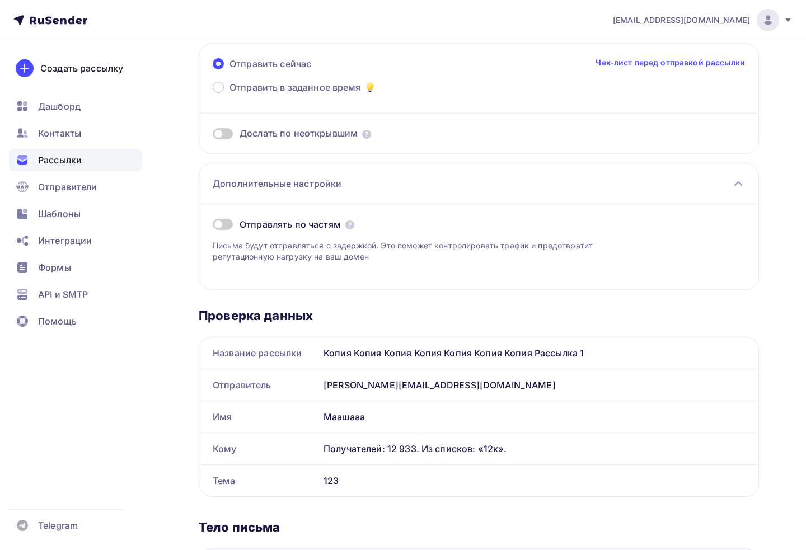
click at [230, 225] on span at bounding box center [223, 224] width 20 height 11
click at [213, 226] on input "checkbox" at bounding box center [213, 226] width 0 height 0
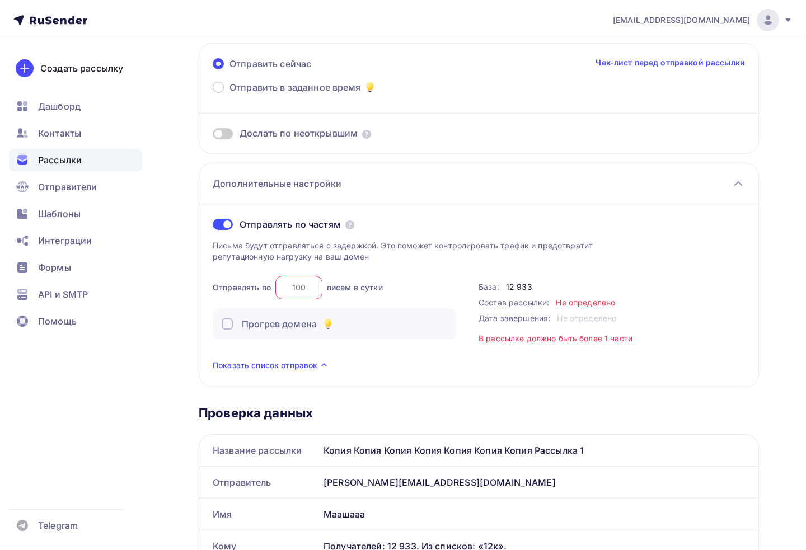
click at [348, 225] on icon at bounding box center [350, 225] width 9 height 9
click at [351, 227] on icon at bounding box center [350, 225] width 9 height 9
click at [312, 370] on span "Показать список отправок" at bounding box center [265, 365] width 105 height 11
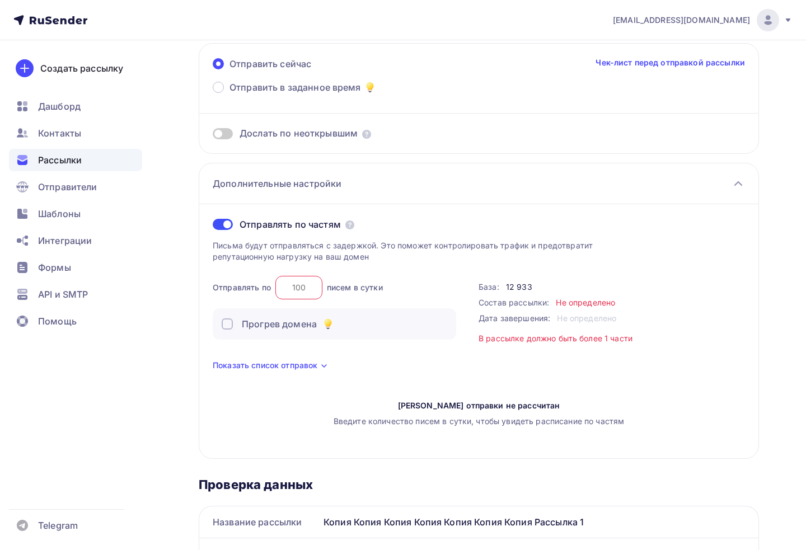
click at [325, 366] on icon at bounding box center [324, 365] width 13 height 13
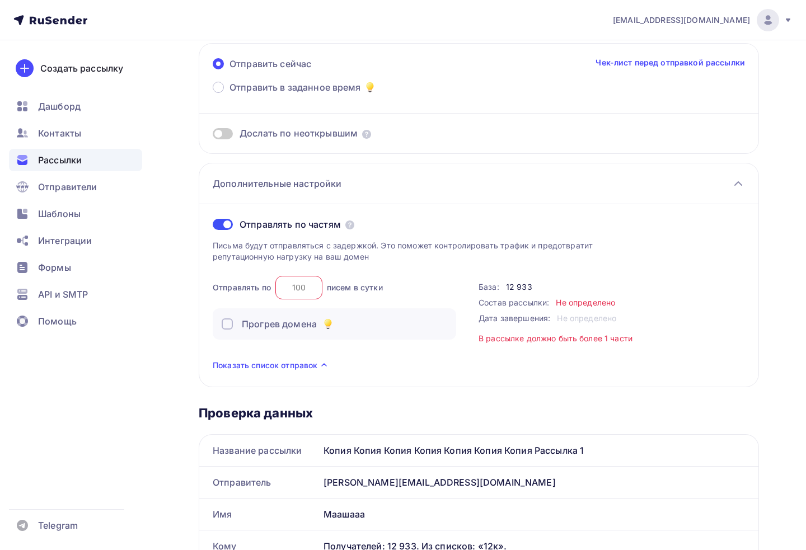
click at [343, 318] on div "Прогрев домена" at bounding box center [335, 324] width 226 height 13
click at [375, 277] on div "Отправлять по писем в сутки" at bounding box center [335, 288] width 244 height 24
click at [329, 324] on icon at bounding box center [328, 323] width 6 height 6
click at [354, 328] on div "Прогрев домена" at bounding box center [335, 324] width 226 height 13
click at [332, 329] on icon at bounding box center [327, 324] width 13 height 13
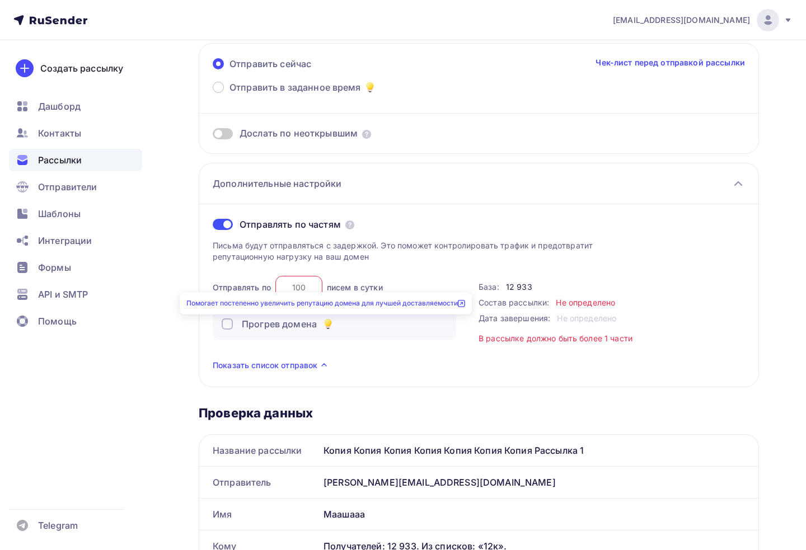
click at [151, 129] on div "Создать рассылку [GEOGRAPHIC_DATA] Контакты Рассылки Отправители Шаблоны Интегр…" at bounding box center [75, 295] width 151 height 510
click at [300, 367] on span "Показать список отправок" at bounding box center [265, 365] width 105 height 11
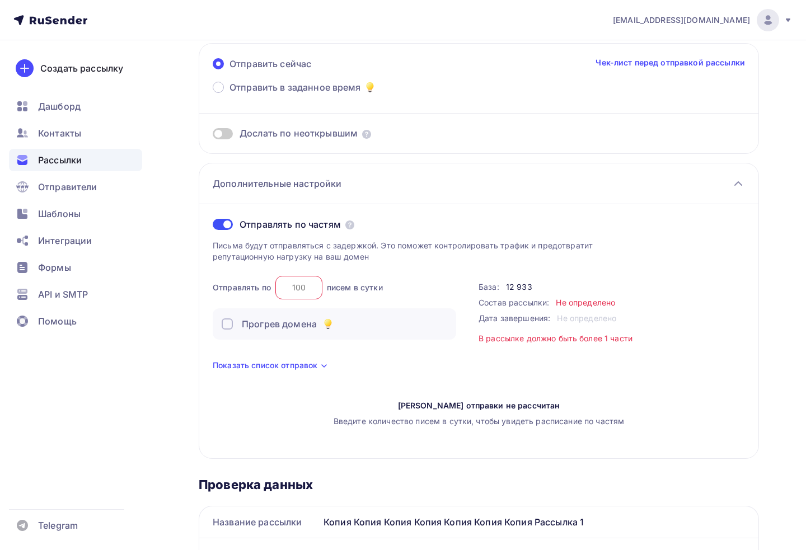
click at [298, 367] on span "Показать список отправок" at bounding box center [265, 365] width 105 height 11
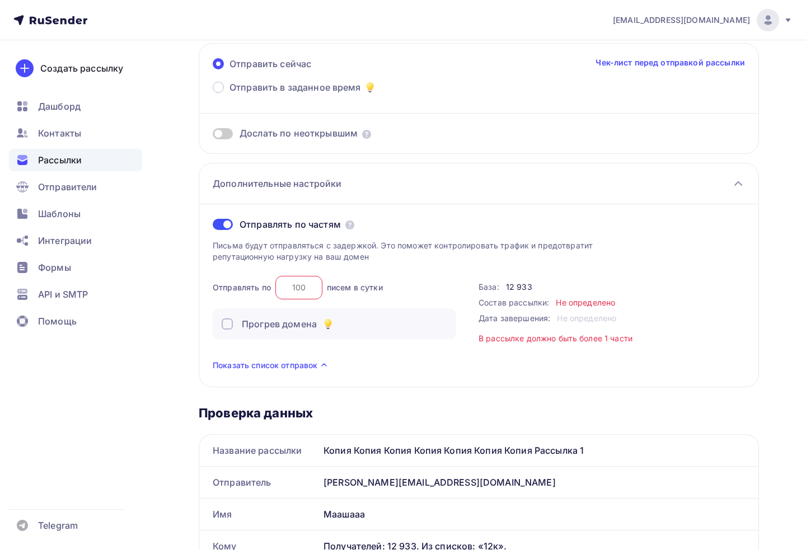
click at [298, 368] on span "Показать список отправок" at bounding box center [265, 365] width 105 height 11
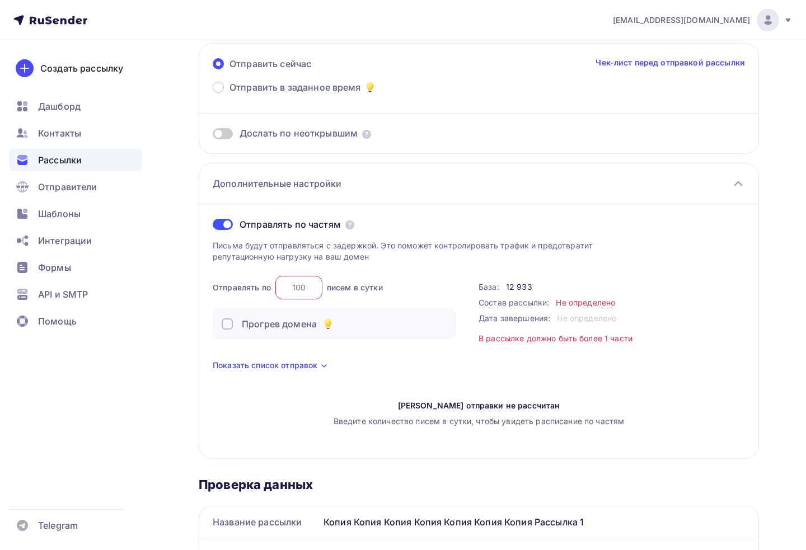
click at [267, 370] on span "Показать список отправок" at bounding box center [265, 365] width 105 height 11
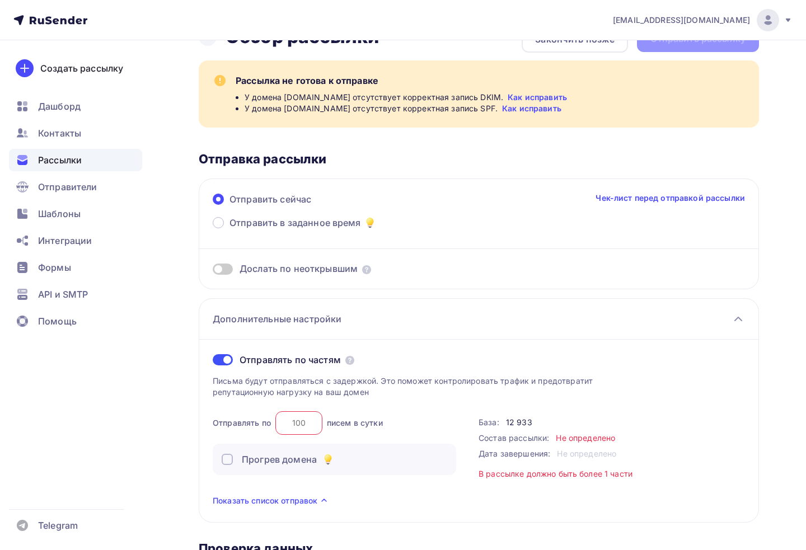
scroll to position [0, 0]
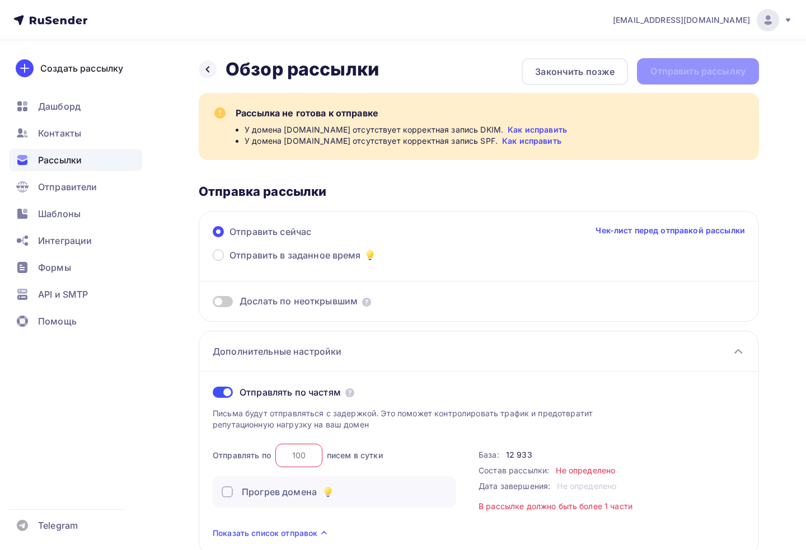
click at [100, 166] on div "Рассылки" at bounding box center [75, 160] width 133 height 22
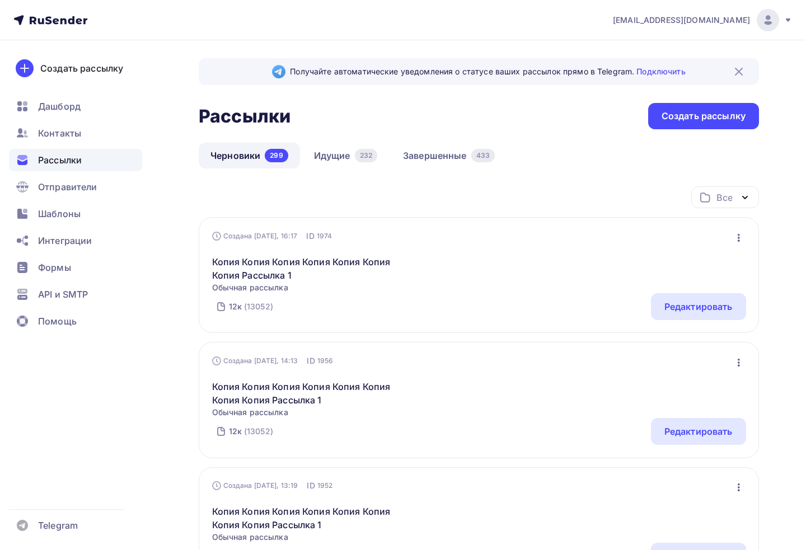
click at [348, 167] on link "Идущие 232" at bounding box center [345, 156] width 87 height 26
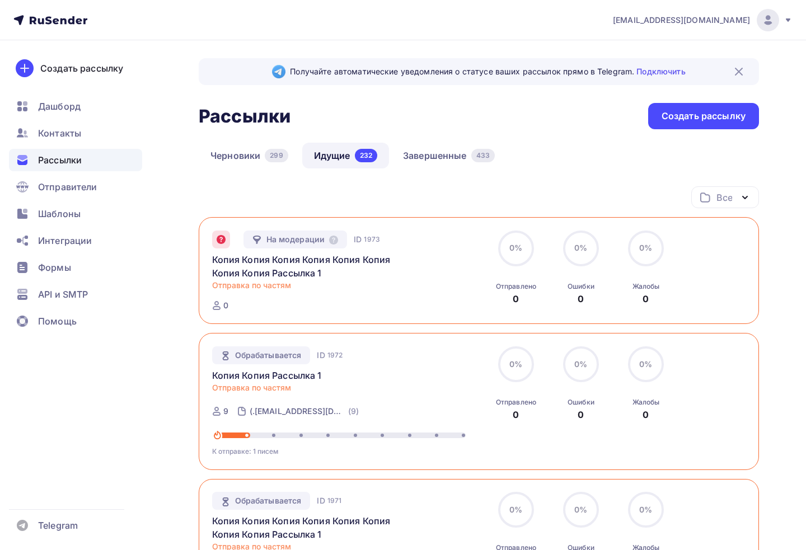
click at [273, 392] on span "Отправка по частям" at bounding box center [251, 388] width 79 height 10
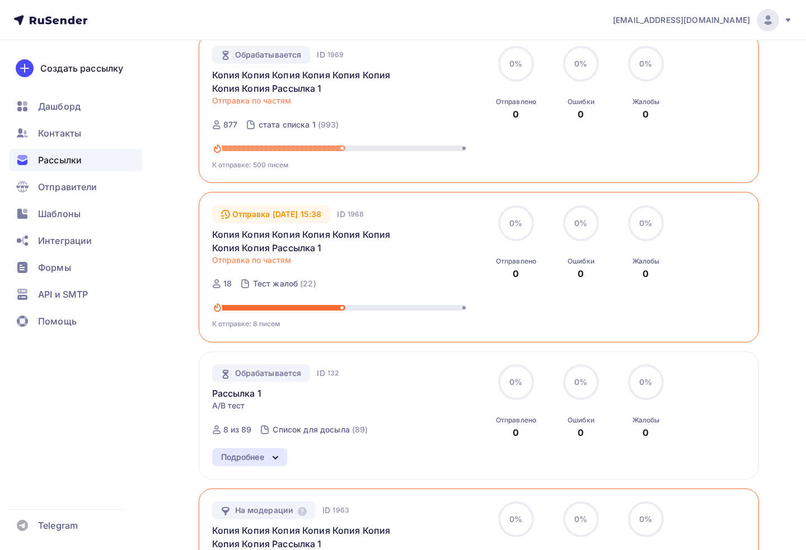
scroll to position [784, 0]
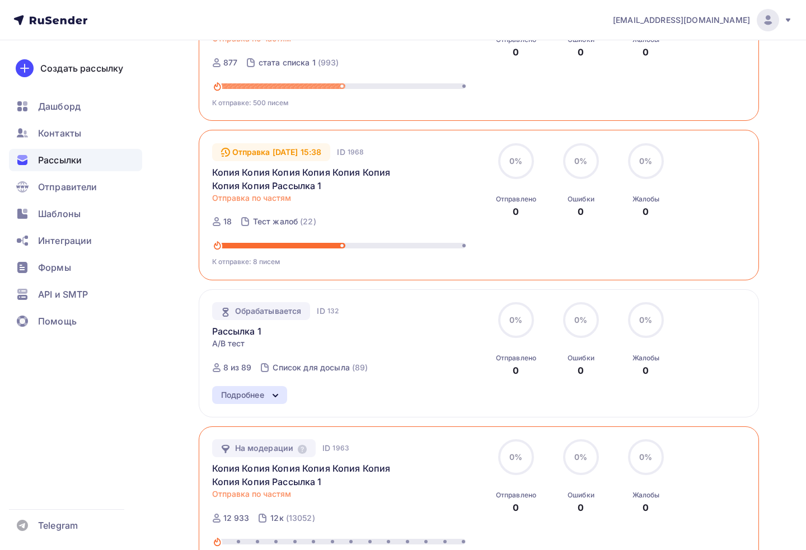
click at [269, 189] on link "Копия Копия Копия Копия Копия Копия Копия Копия Рассылка 1" at bounding box center [308, 179] width 192 height 27
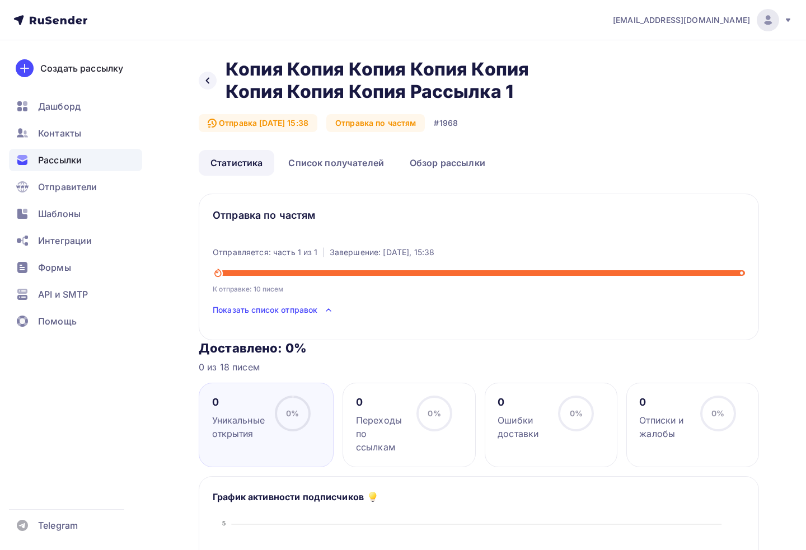
click at [312, 305] on span "Показать список отправок" at bounding box center [265, 310] width 105 height 11
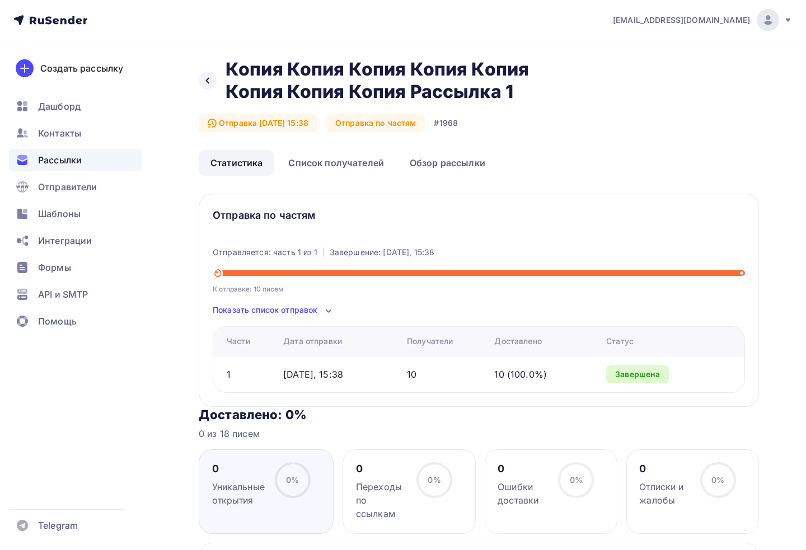
click at [213, 83] on div at bounding box center [208, 81] width 18 height 18
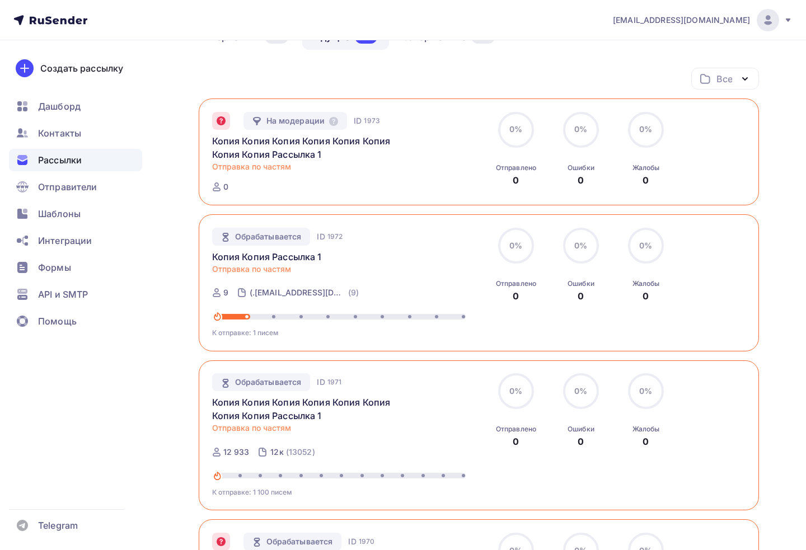
scroll to position [168, 0]
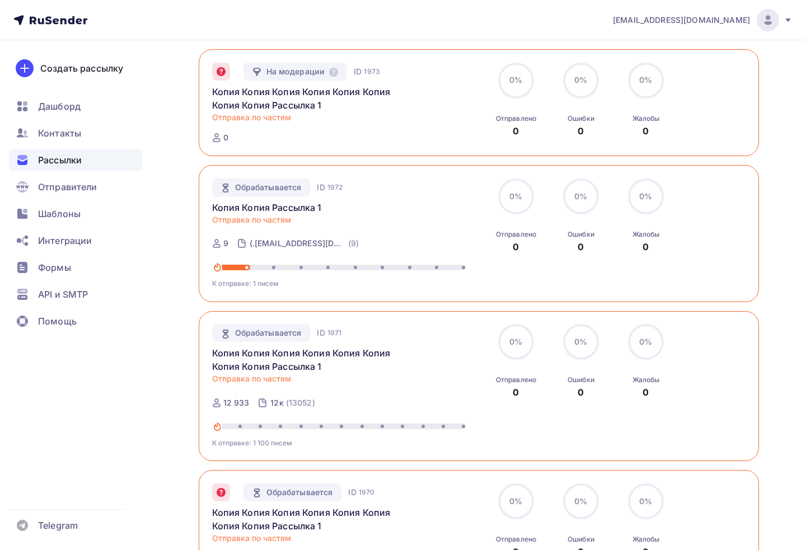
click at [297, 212] on link "Копия Копия Рассылка 1" at bounding box center [267, 207] width 110 height 13
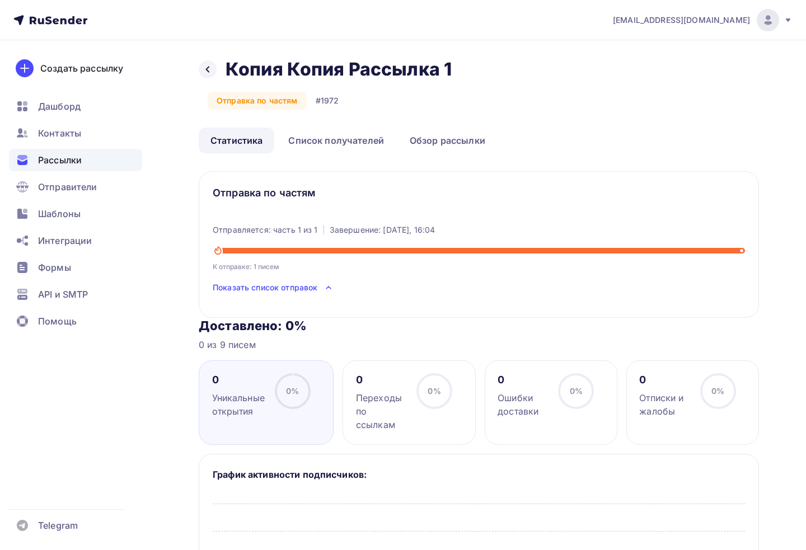
click at [298, 288] on span "Показать список отправок" at bounding box center [265, 287] width 105 height 11
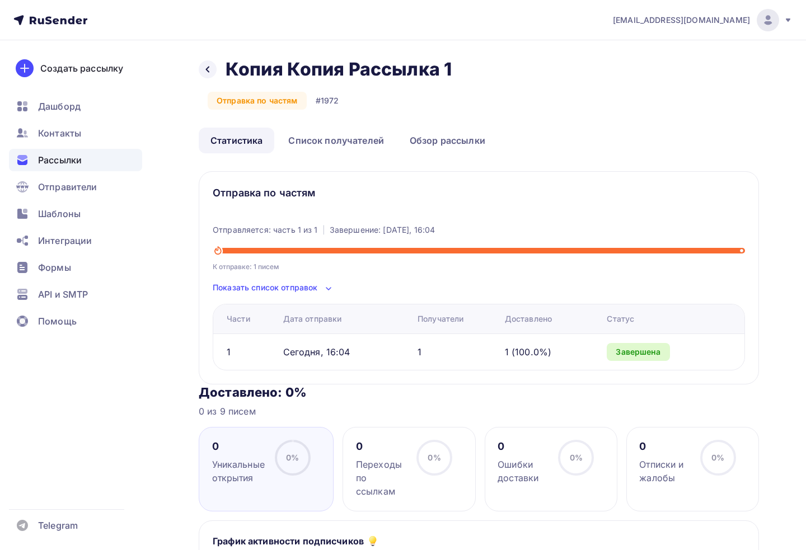
click at [297, 292] on span "Показать список отправок" at bounding box center [265, 287] width 105 height 11
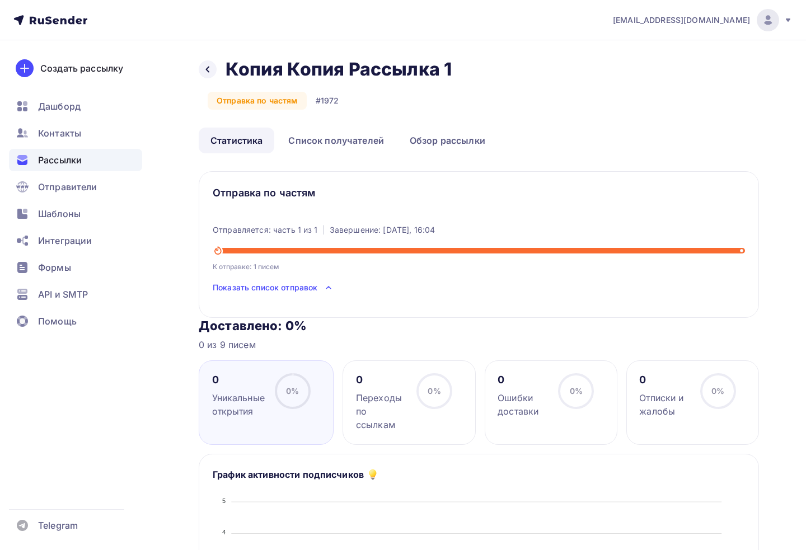
click at [297, 292] on span "Показать список отправок" at bounding box center [265, 287] width 105 height 11
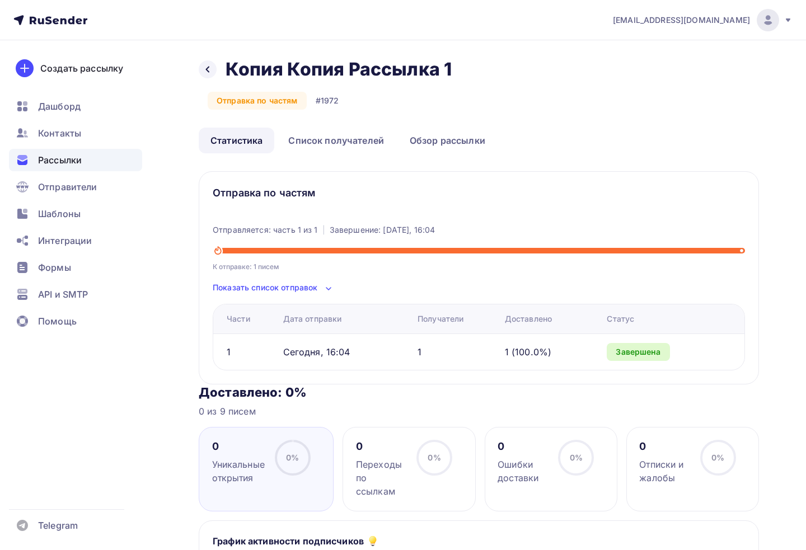
click at [227, 143] on link "Статистика" at bounding box center [237, 141] width 76 height 26
click at [241, 141] on link "Статистика" at bounding box center [237, 141] width 76 height 26
click at [743, 197] on h3 "Отправка по частям" at bounding box center [479, 193] width 533 height 16
click at [77, 165] on span "Рассылки" at bounding box center [60, 159] width 44 height 13
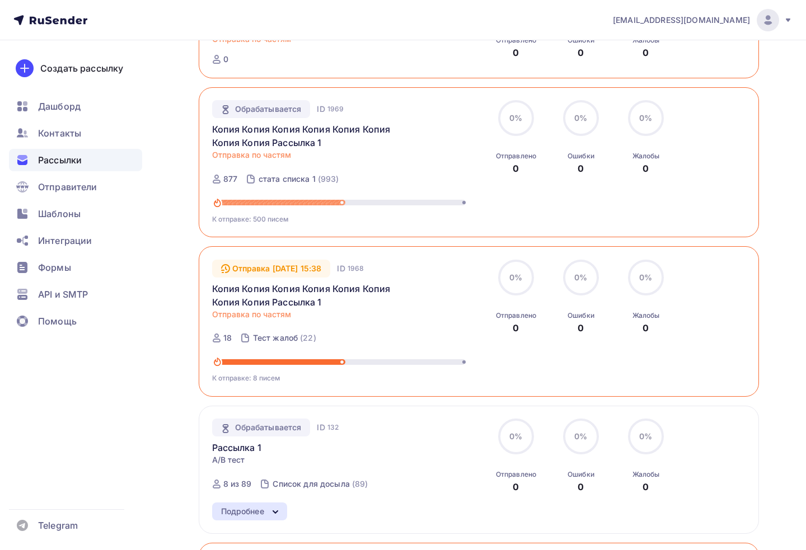
scroll to position [672, 0]
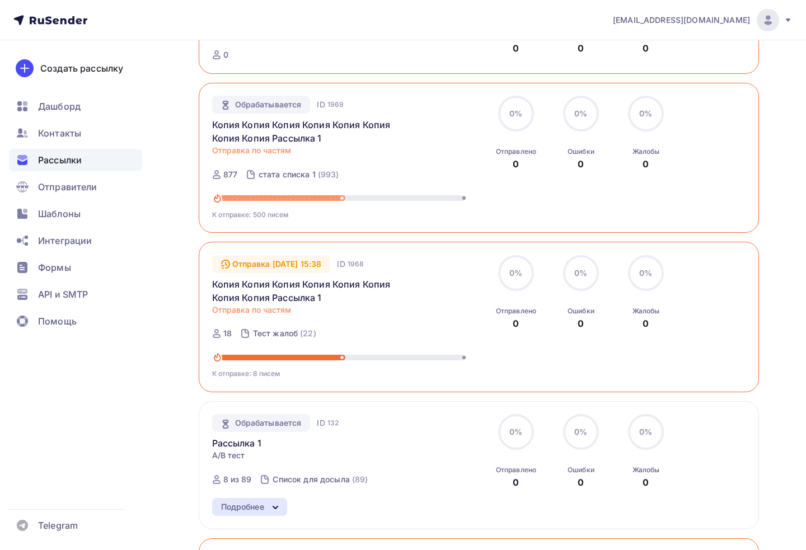
click at [265, 298] on link "Копия Копия Копия Копия Копия Копия Копия Копия Рассылка 1" at bounding box center [308, 291] width 192 height 27
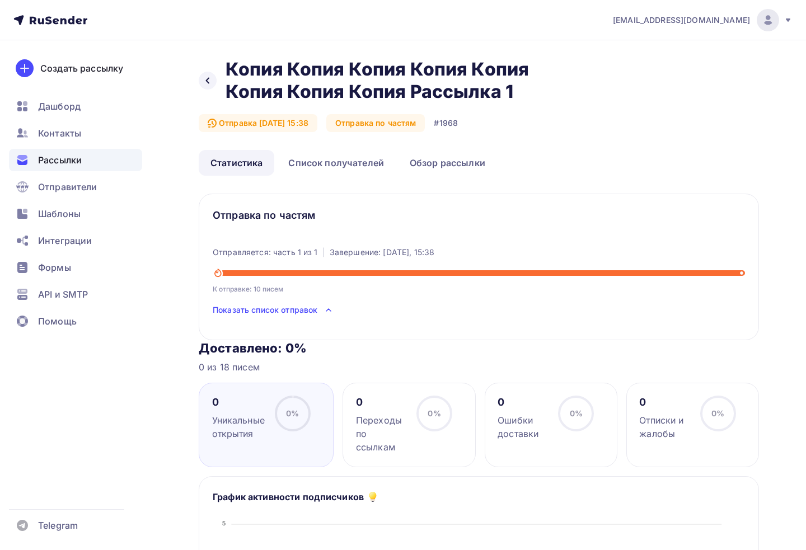
click at [295, 307] on span "Показать список отправок" at bounding box center [265, 310] width 105 height 11
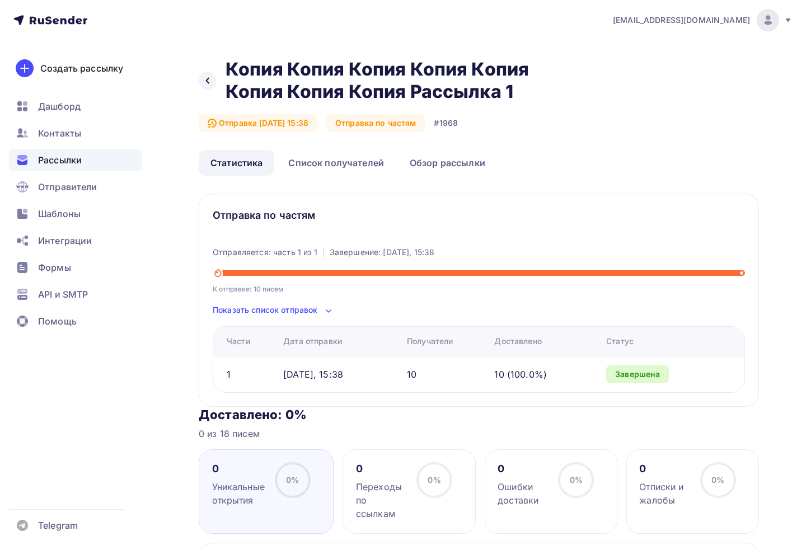
click at [291, 309] on span "Показать список отправок" at bounding box center [265, 310] width 105 height 11
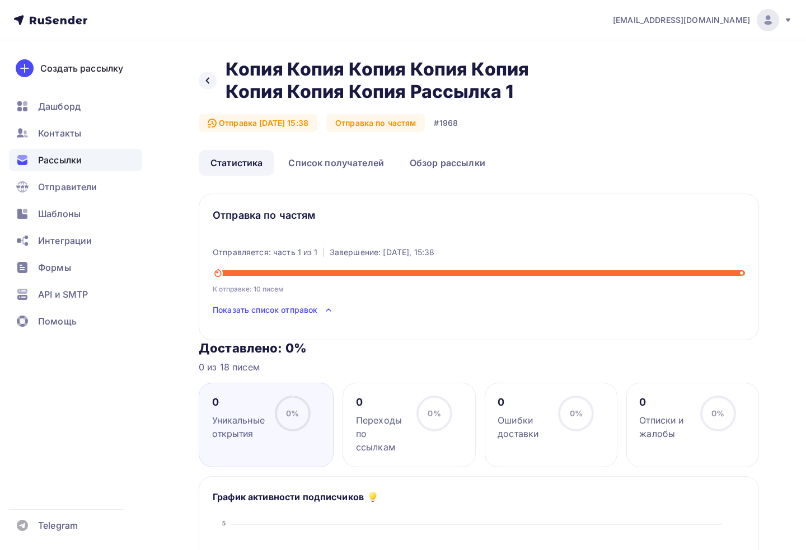
click at [85, 167] on div "Рассылки" at bounding box center [75, 160] width 133 height 22
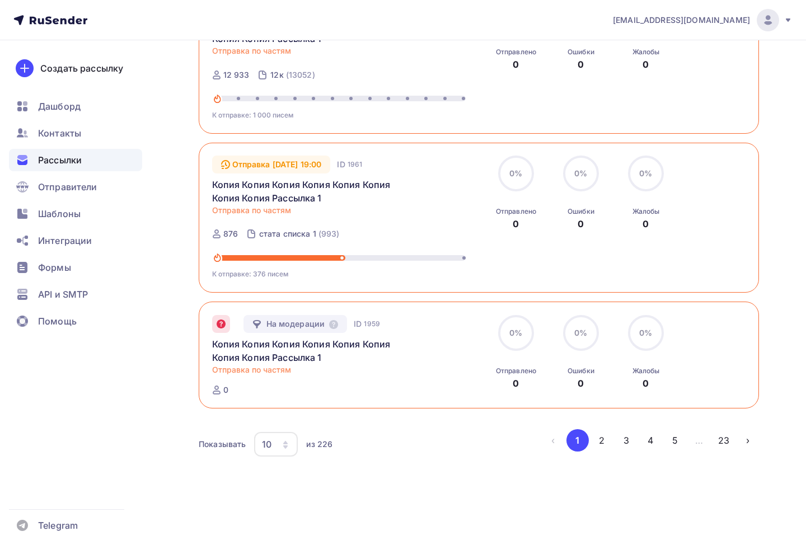
scroll to position [1248, 0]
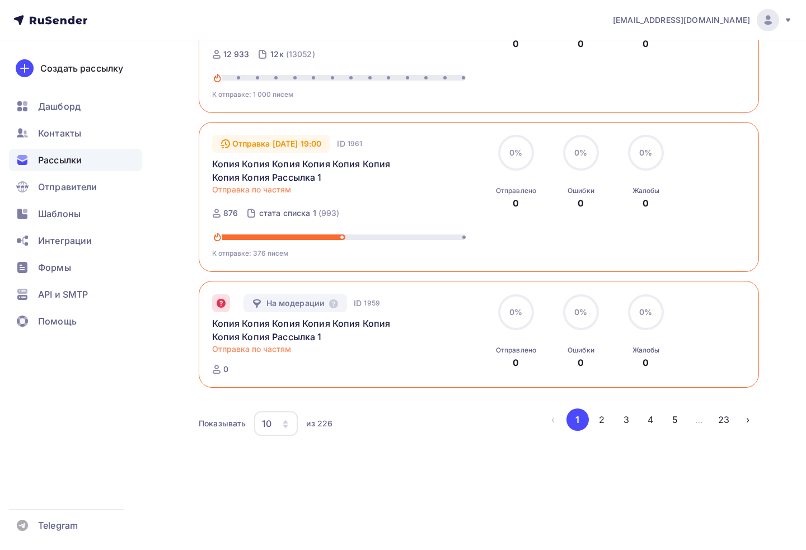
click at [599, 423] on button "2" at bounding box center [602, 420] width 22 height 22
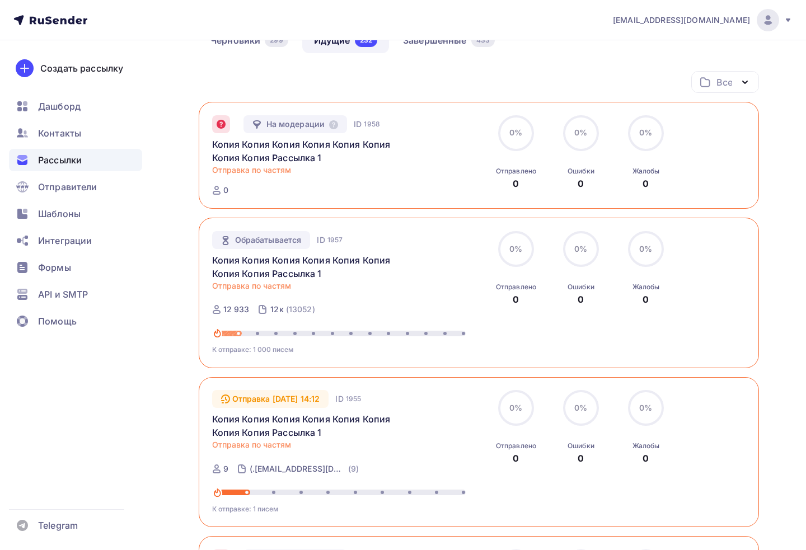
scroll to position [112, 0]
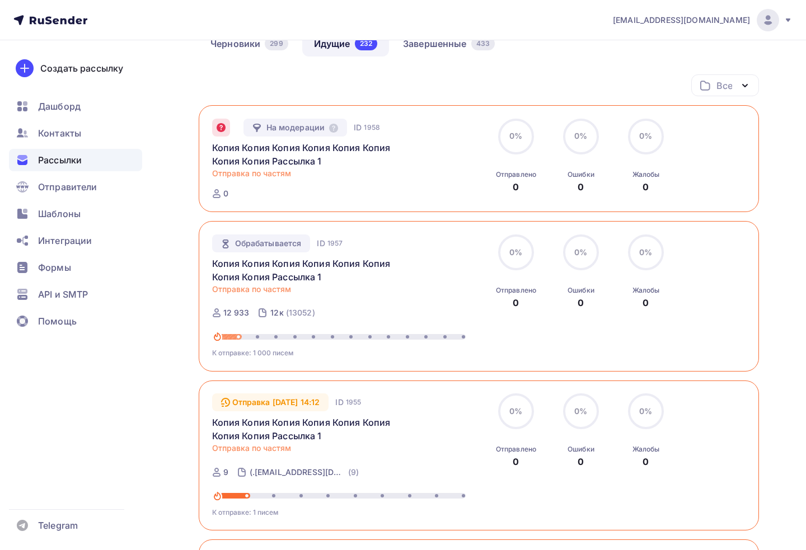
click at [274, 269] on link "Копия Копия Копия Копия Копия Копия Копия Копия Рассылка 1" at bounding box center [308, 270] width 192 height 27
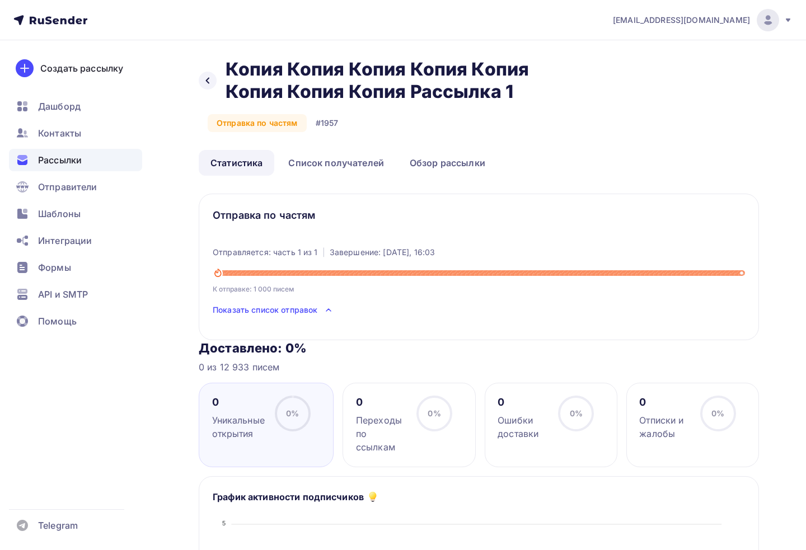
click at [277, 312] on span "Показать список отправок" at bounding box center [265, 310] width 105 height 11
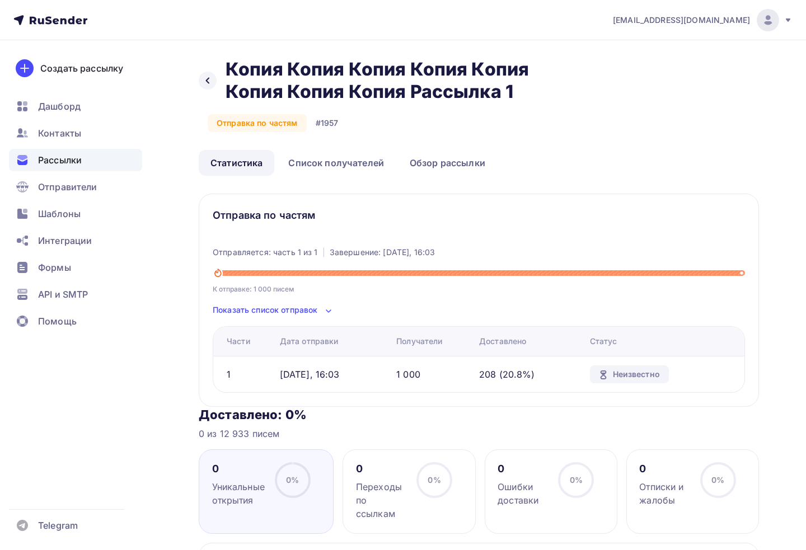
click at [617, 368] on div "Неизвестно" at bounding box center [629, 375] width 79 height 18
click at [613, 375] on div "Неизвестно" at bounding box center [629, 375] width 79 height 18
click at [82, 168] on div "Рассылки" at bounding box center [75, 160] width 133 height 22
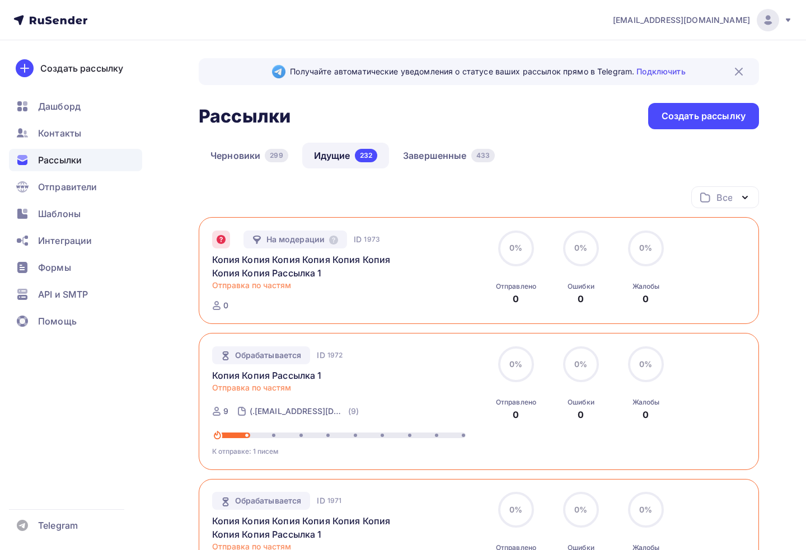
click at [314, 265] on link "Копия Копия Копия Копия Копия Копия Копия Копия Рассылка 1" at bounding box center [308, 266] width 192 height 27
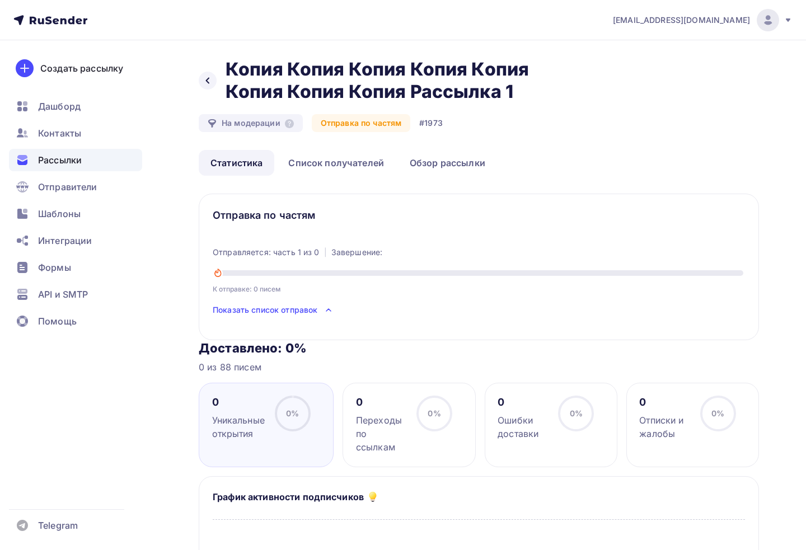
click at [97, 158] on div "Рассылки" at bounding box center [75, 160] width 133 height 22
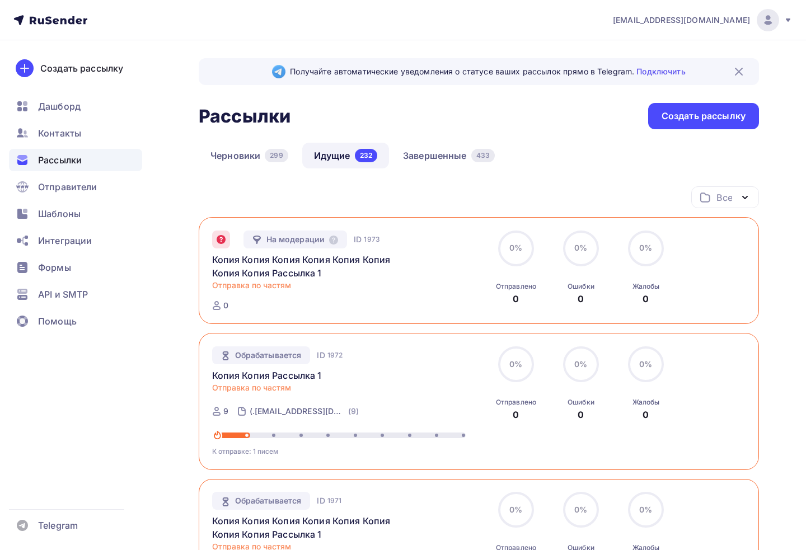
click at [263, 157] on link "Черновики 299" at bounding box center [249, 156] width 101 height 26
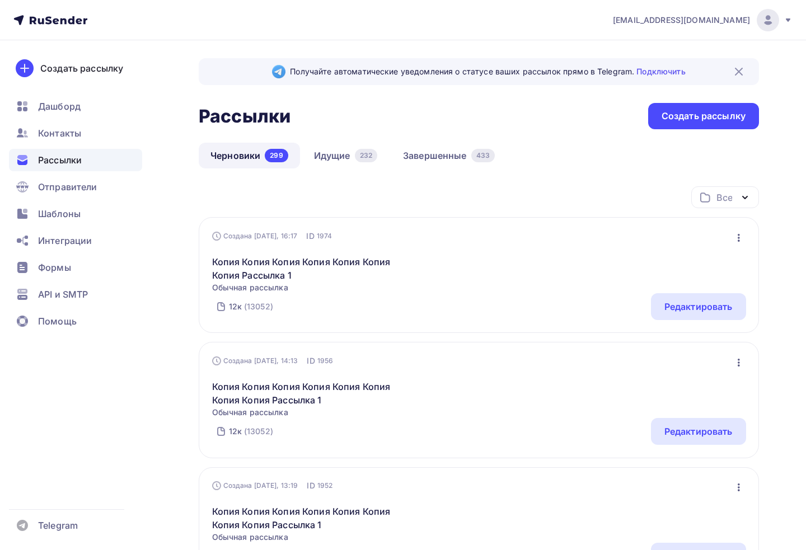
click at [704, 315] on div "Редактировать" at bounding box center [698, 306] width 95 height 27
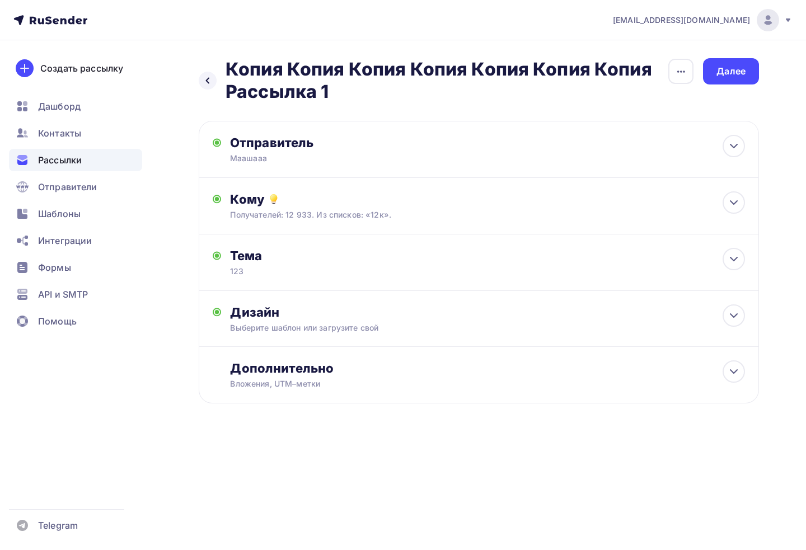
click at [281, 223] on div "Кому Получателей: 12 933. Из списков: «12к». Списки получателей 12к Все списки …" at bounding box center [479, 206] width 561 height 57
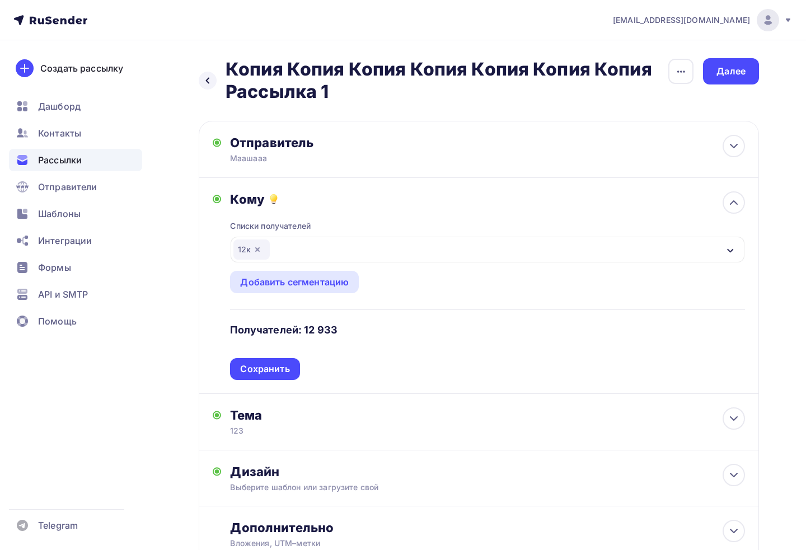
click at [258, 250] on icon "button" at bounding box center [257, 250] width 4 height 4
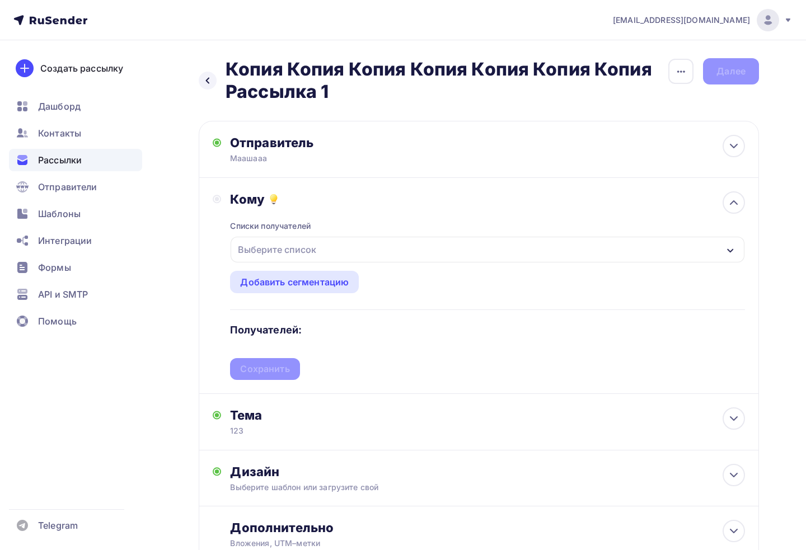
click at [263, 255] on div "Выберите список" at bounding box center [277, 250] width 87 height 20
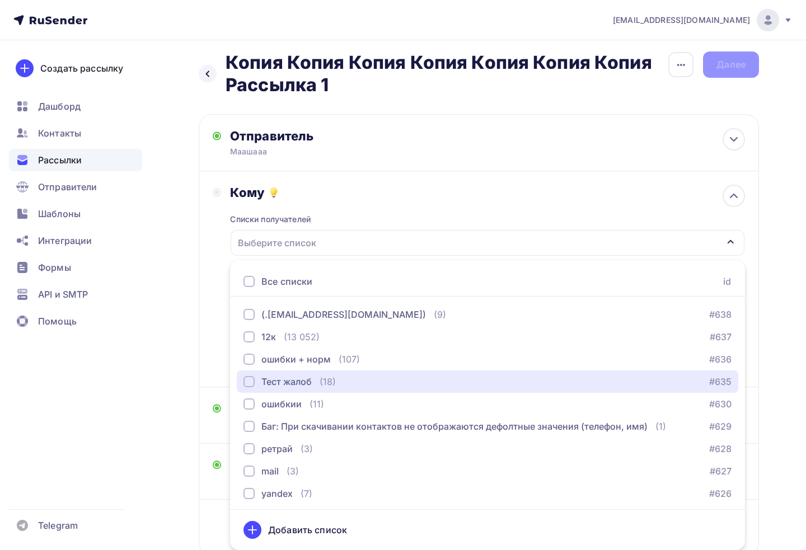
click at [338, 378] on div "Тест жалоб (18) #635" at bounding box center [488, 381] width 488 height 13
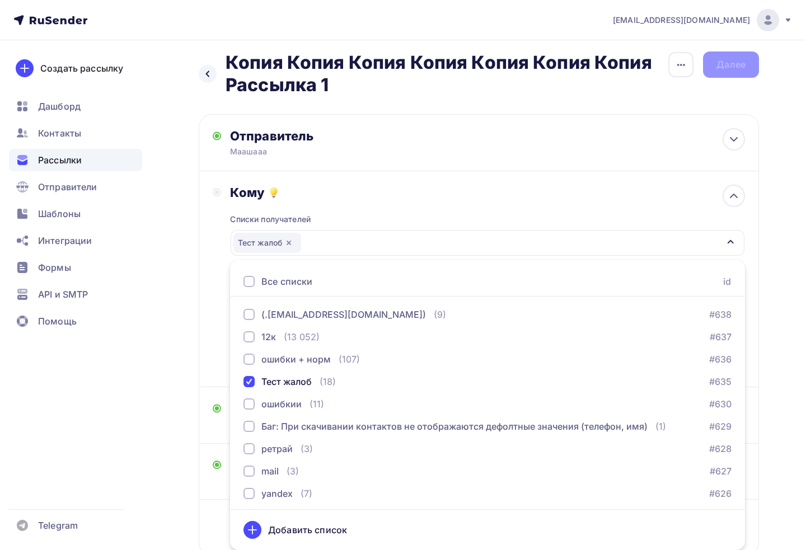
click at [153, 342] on div "Назад Копия Копия Копия Копия Копия Копия Копия Рассылка 1 Копия Копия Копия Ко…" at bounding box center [403, 331] width 806 height 595
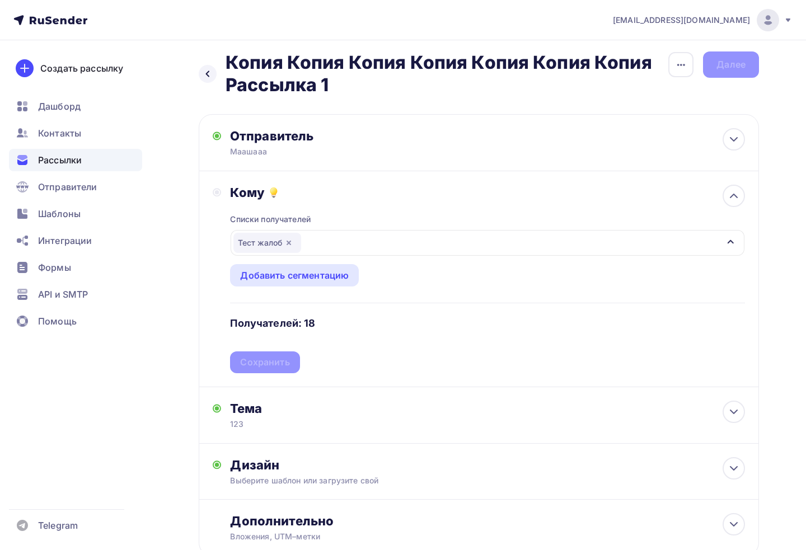
click at [274, 367] on div "Сохранить" at bounding box center [264, 362] width 49 height 13
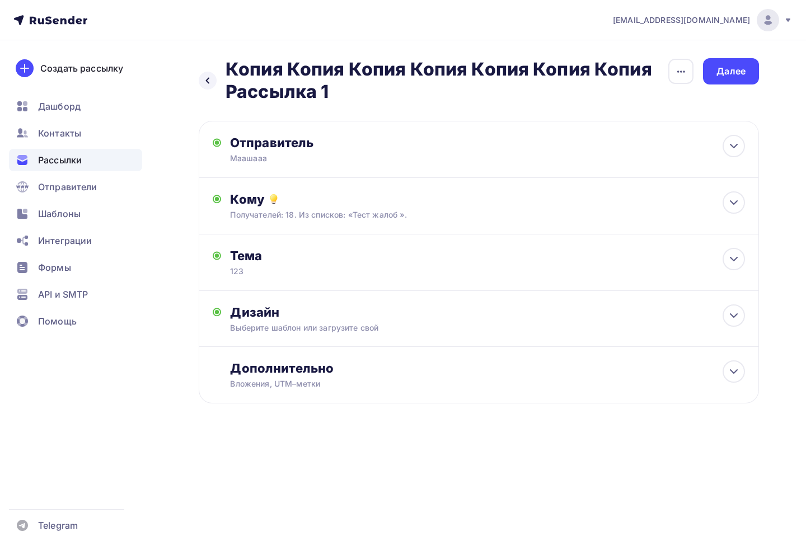
scroll to position [0, 0]
click at [734, 77] on div "Далее" at bounding box center [731, 71] width 29 height 13
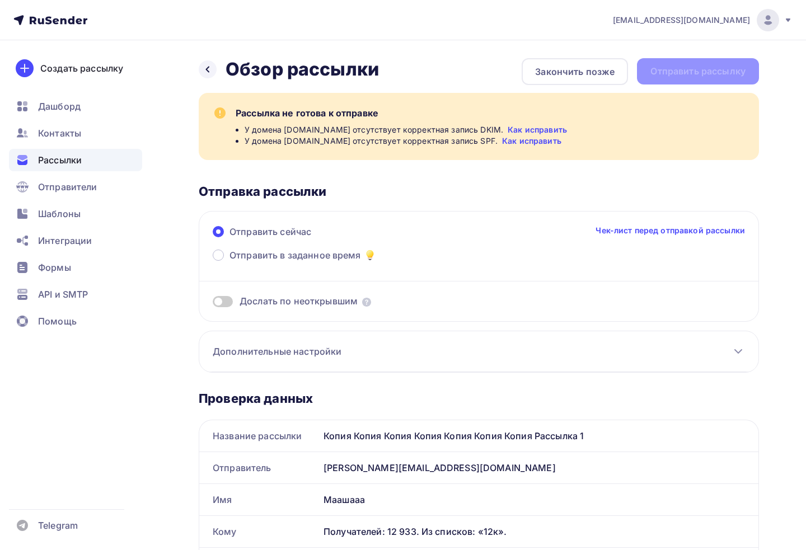
click at [564, 80] on div "Закончить позже" at bounding box center [575, 71] width 106 height 27
